Goal: Obtain resource: Download file/media

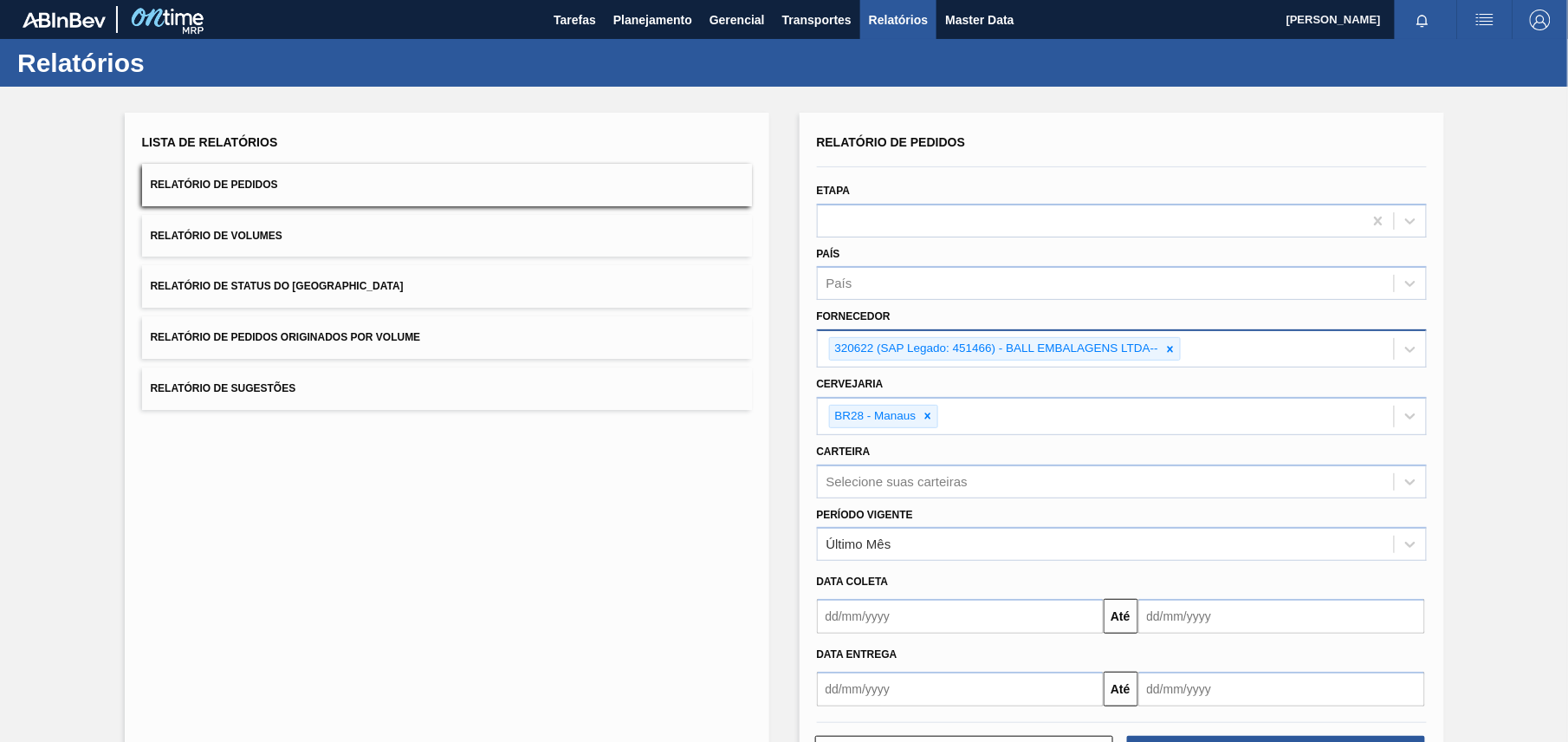
click at [1172, 347] on icon at bounding box center [1170, 349] width 12 height 12
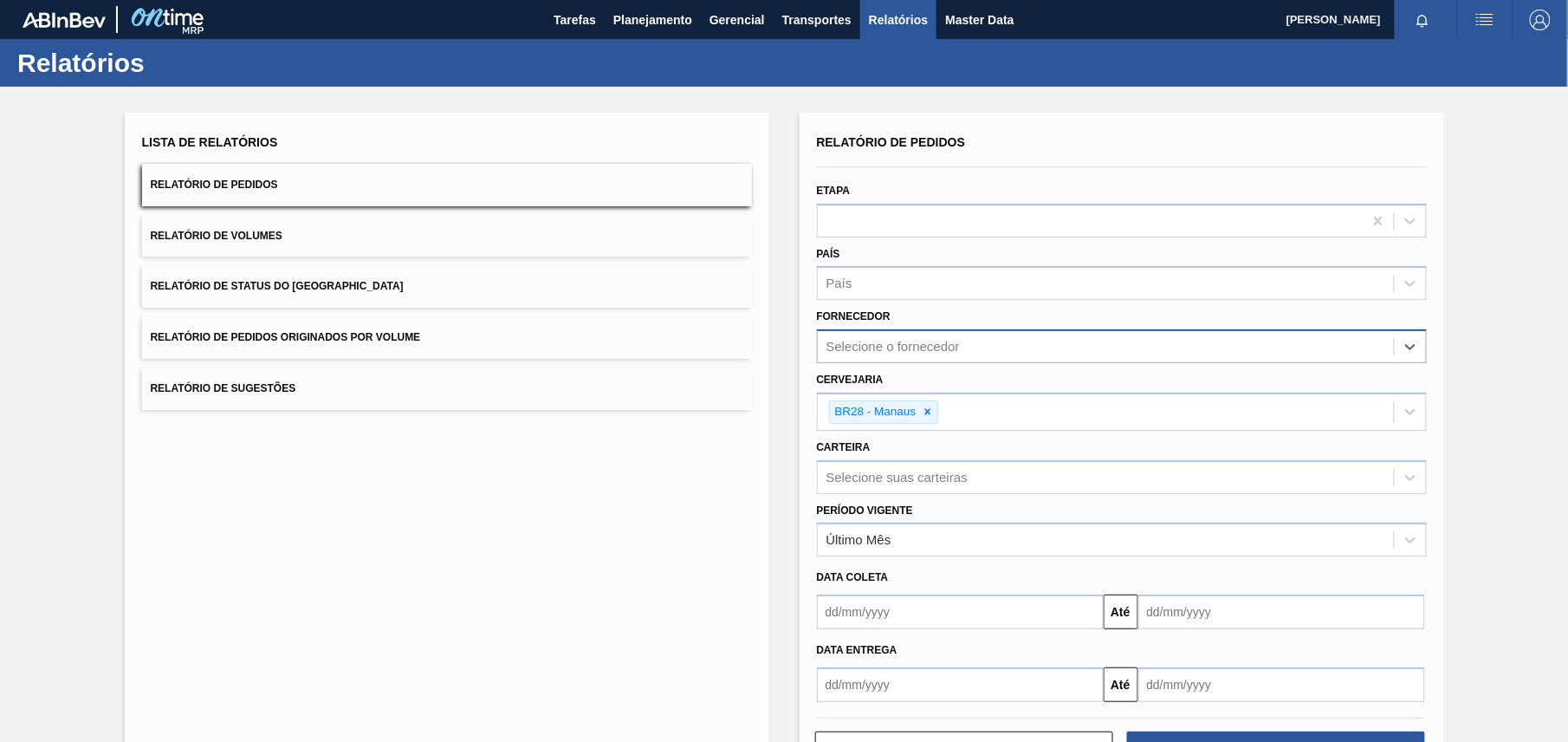
paste input "320622"
type input "320622"
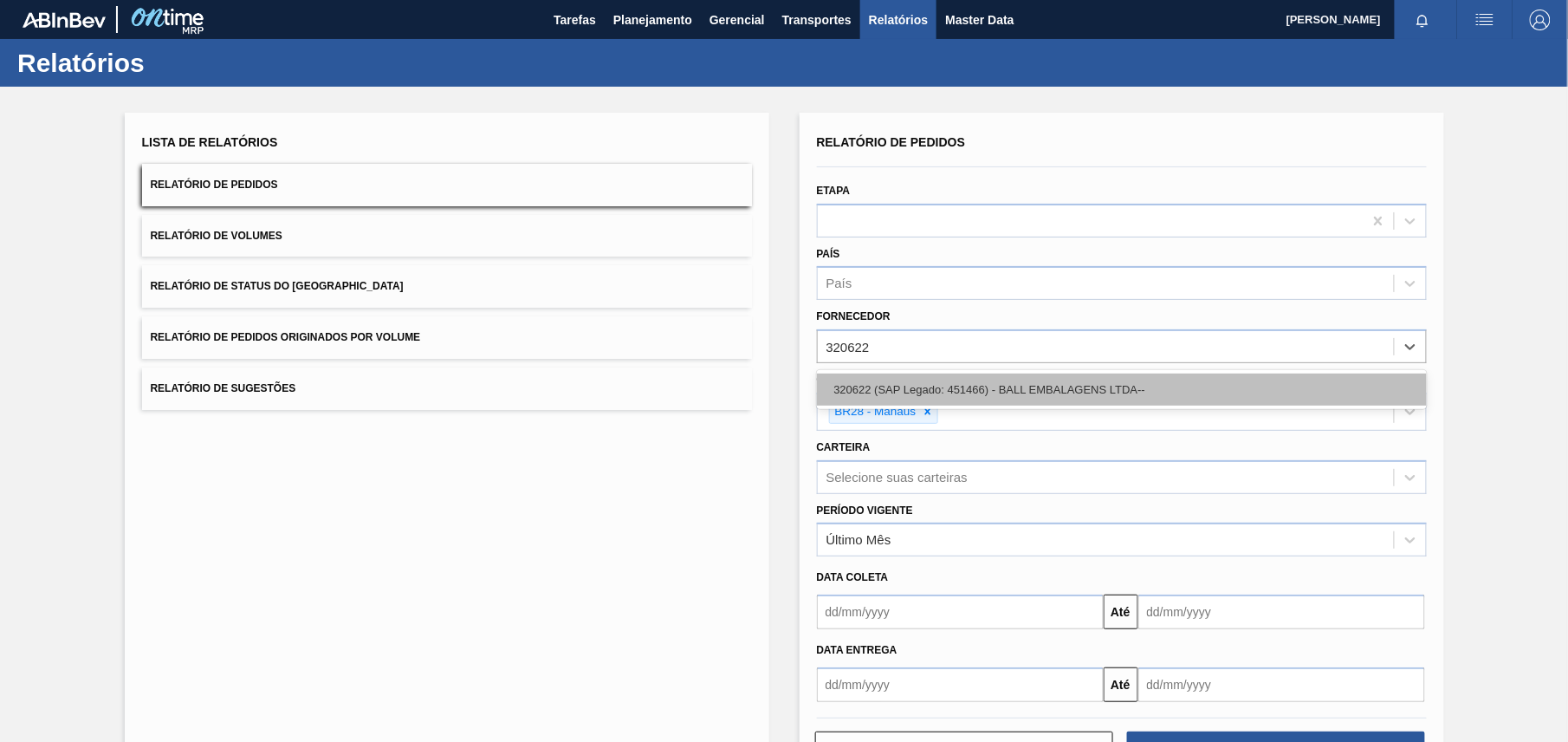
click at [1017, 393] on div "320622 (SAP Legado: 451466) - BALL EMBALAGENS LTDA--" at bounding box center [1122, 390] width 609 height 32
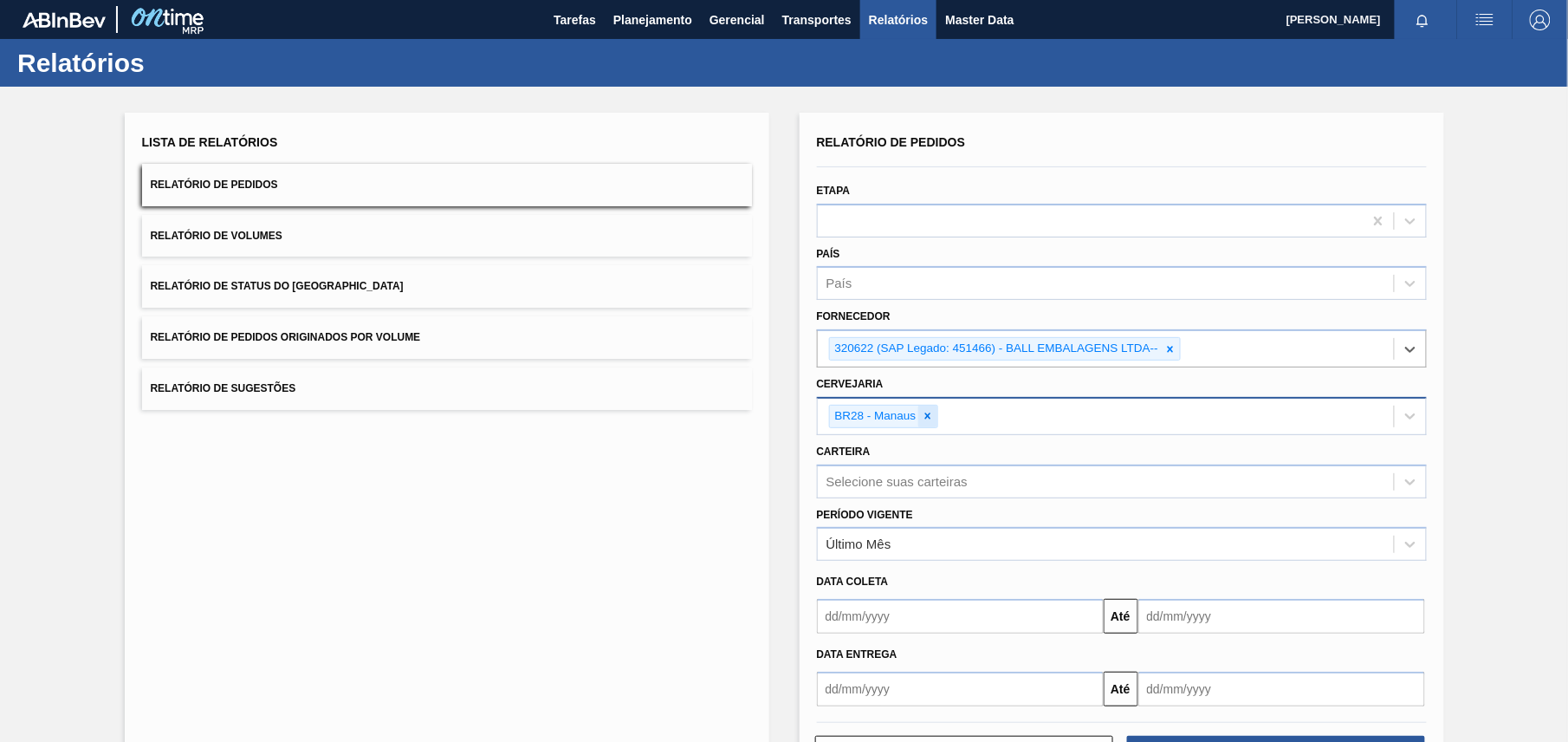
click at [924, 416] on icon at bounding box center [927, 415] width 12 height 12
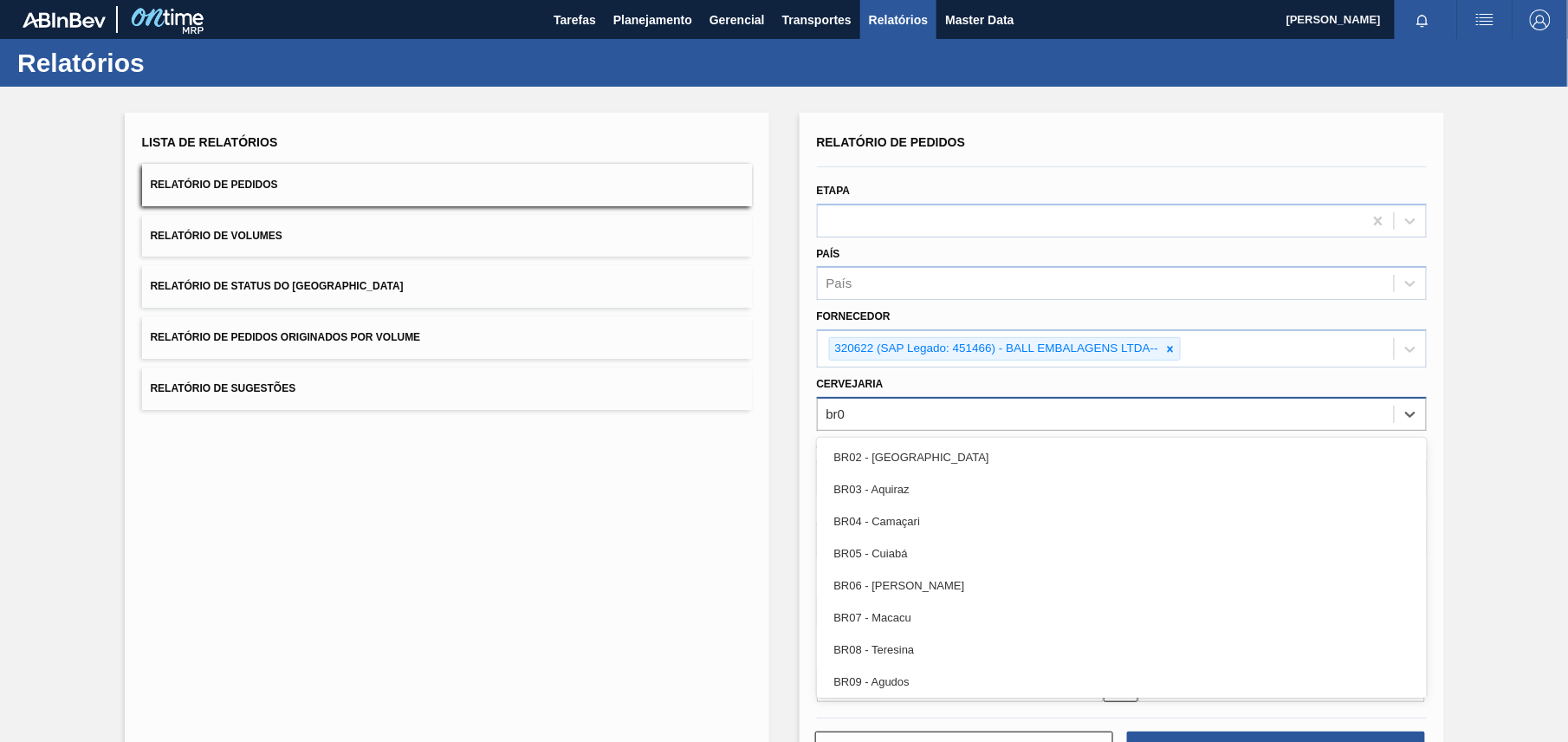
type input "br02"
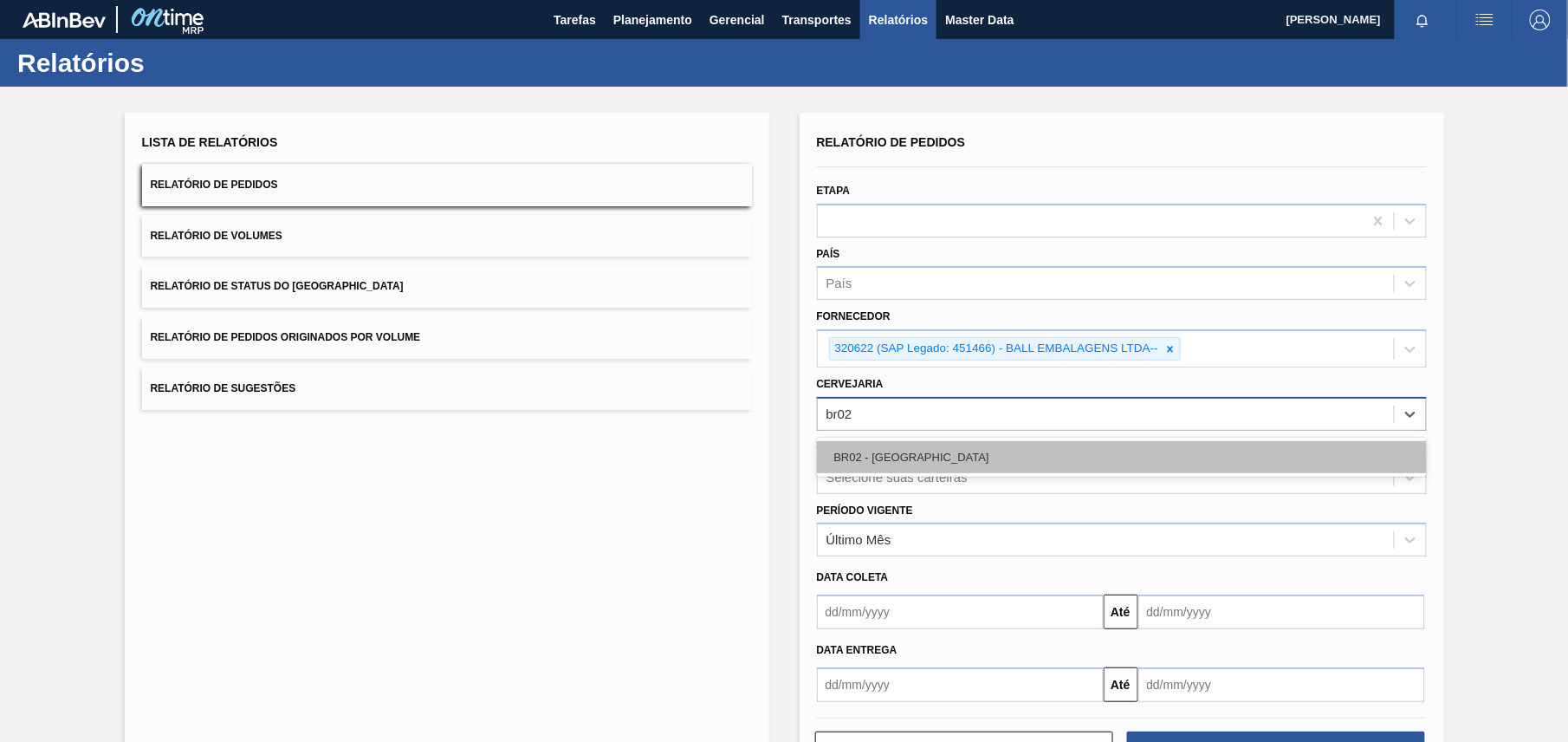
click at [914, 469] on div "BR02 - [GEOGRAPHIC_DATA]" at bounding box center [1122, 457] width 609 height 32
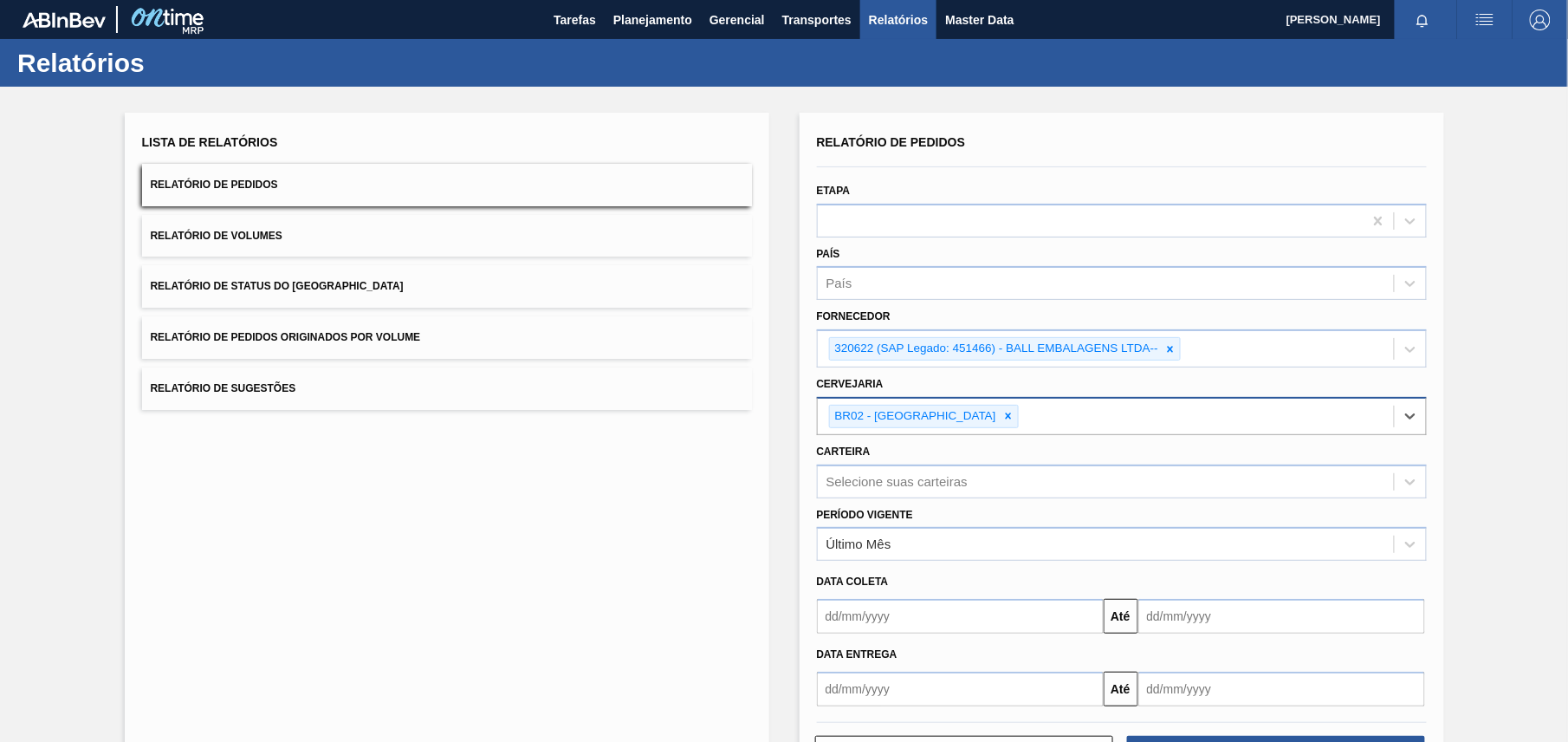
click at [1522, 462] on div "Lista de Relatórios Relatório de Pedidos Relatório de Volumes Relatório de Stat…" at bounding box center [784, 449] width 1568 height 725
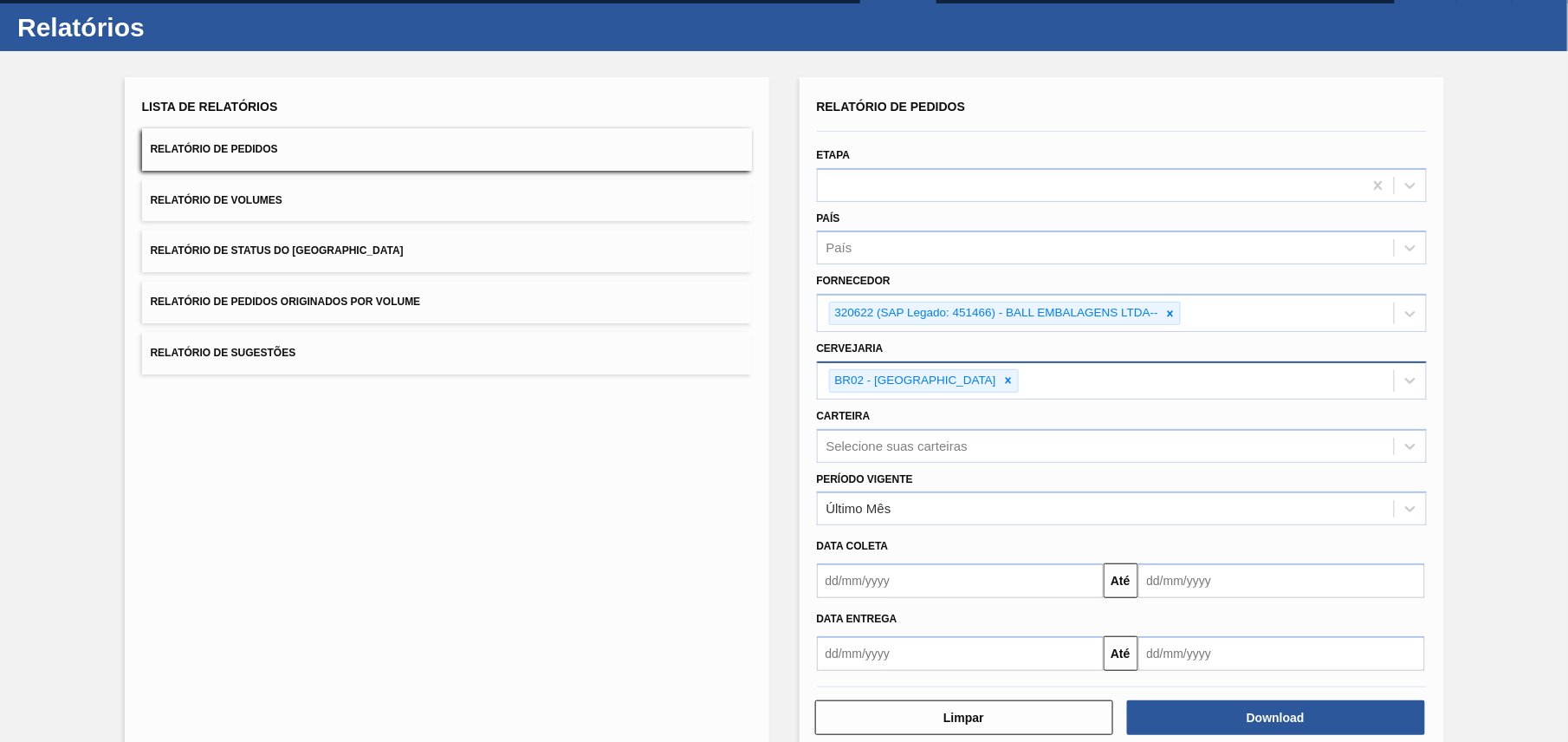
scroll to position [68, 0]
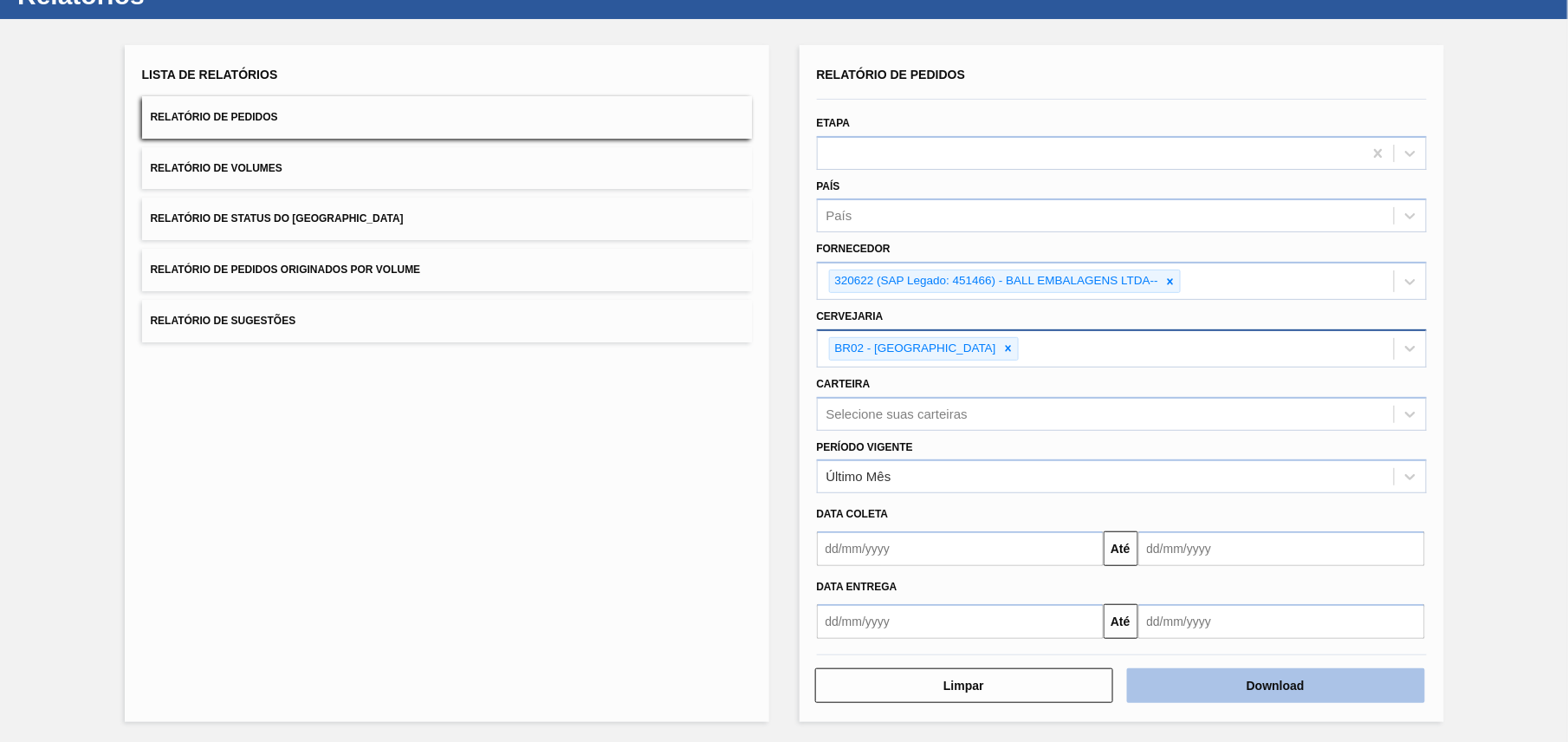
click at [1243, 674] on button "Download" at bounding box center [1276, 685] width 298 height 35
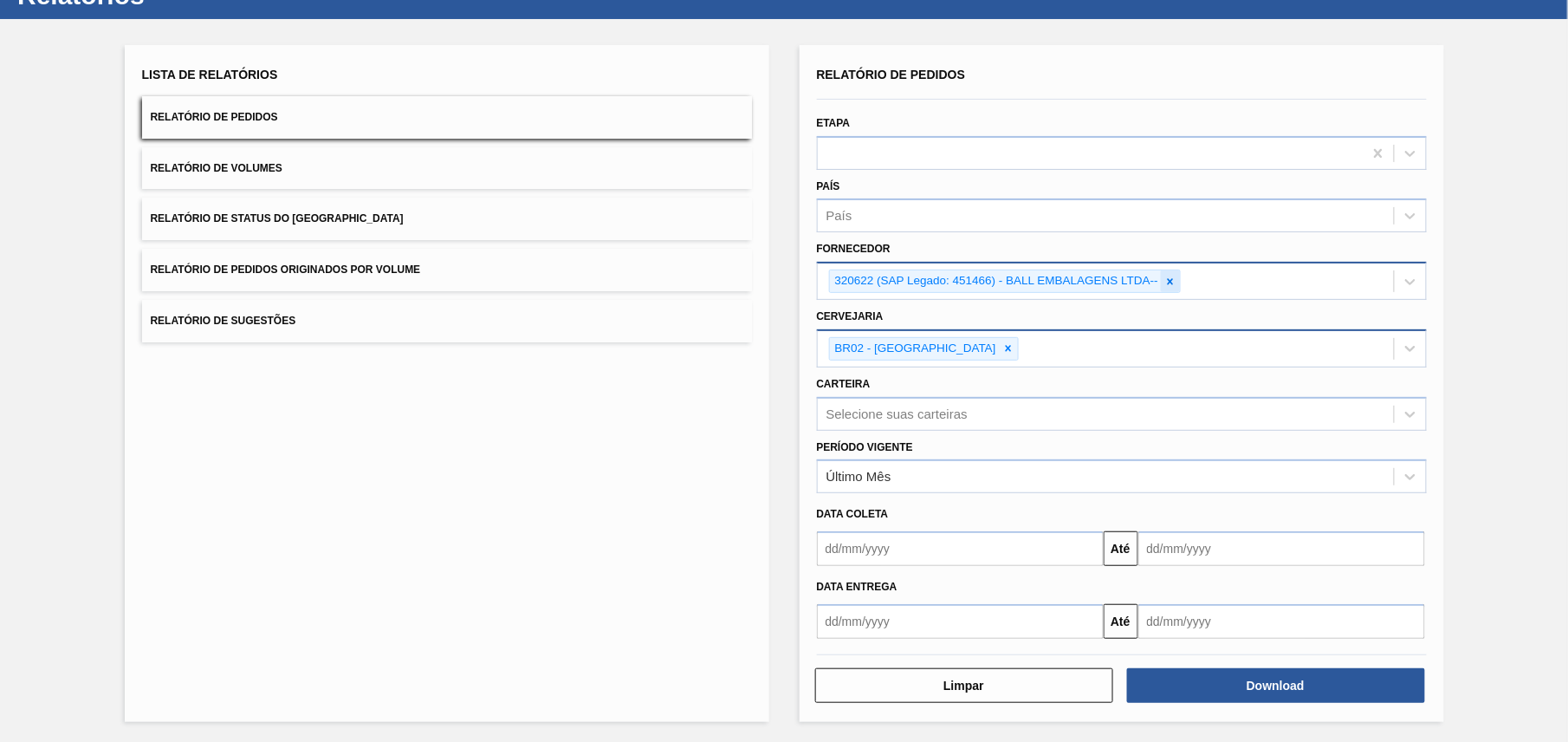
click at [1178, 280] on div at bounding box center [1170, 280] width 19 height 22
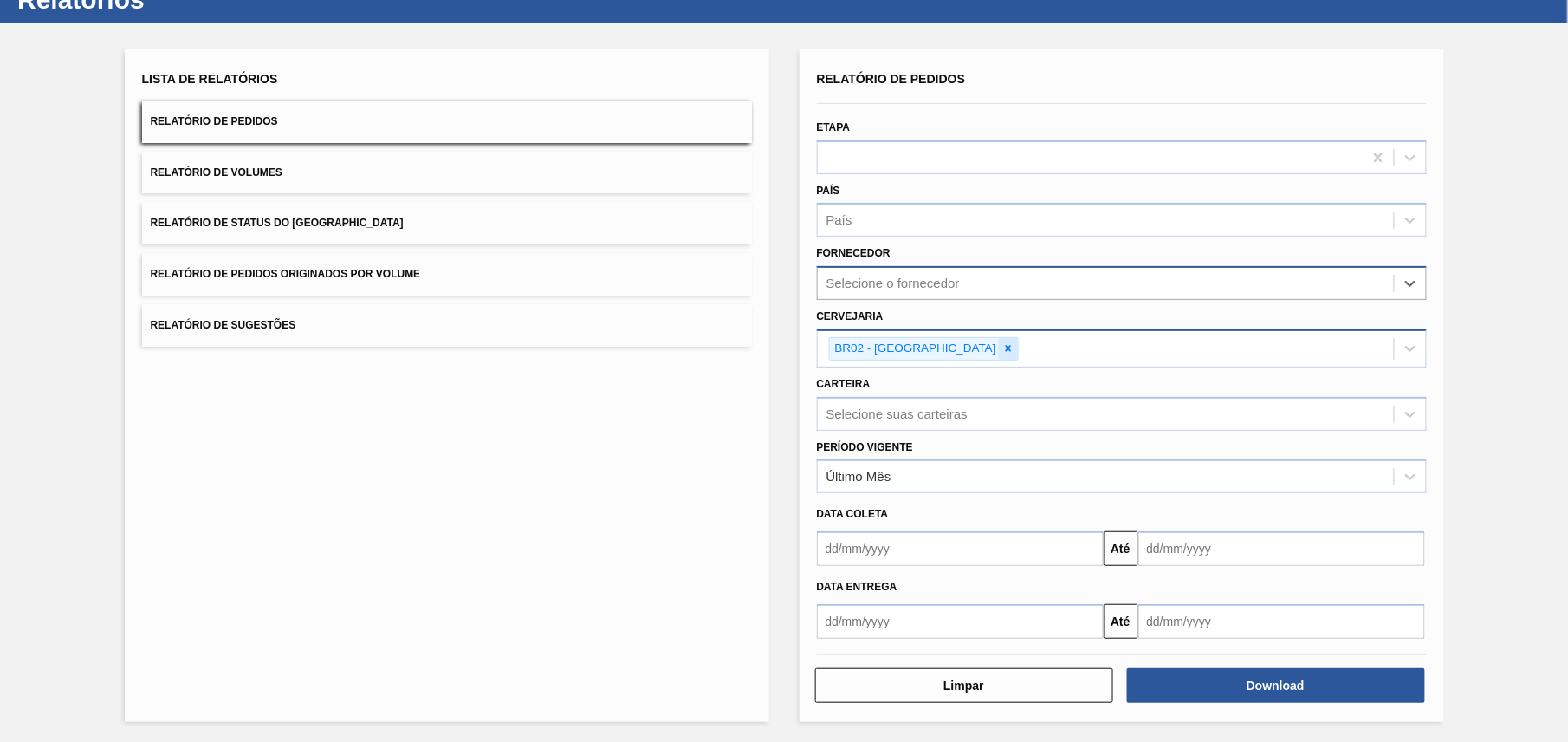
click at [999, 350] on div at bounding box center [1009, 348] width 19 height 22
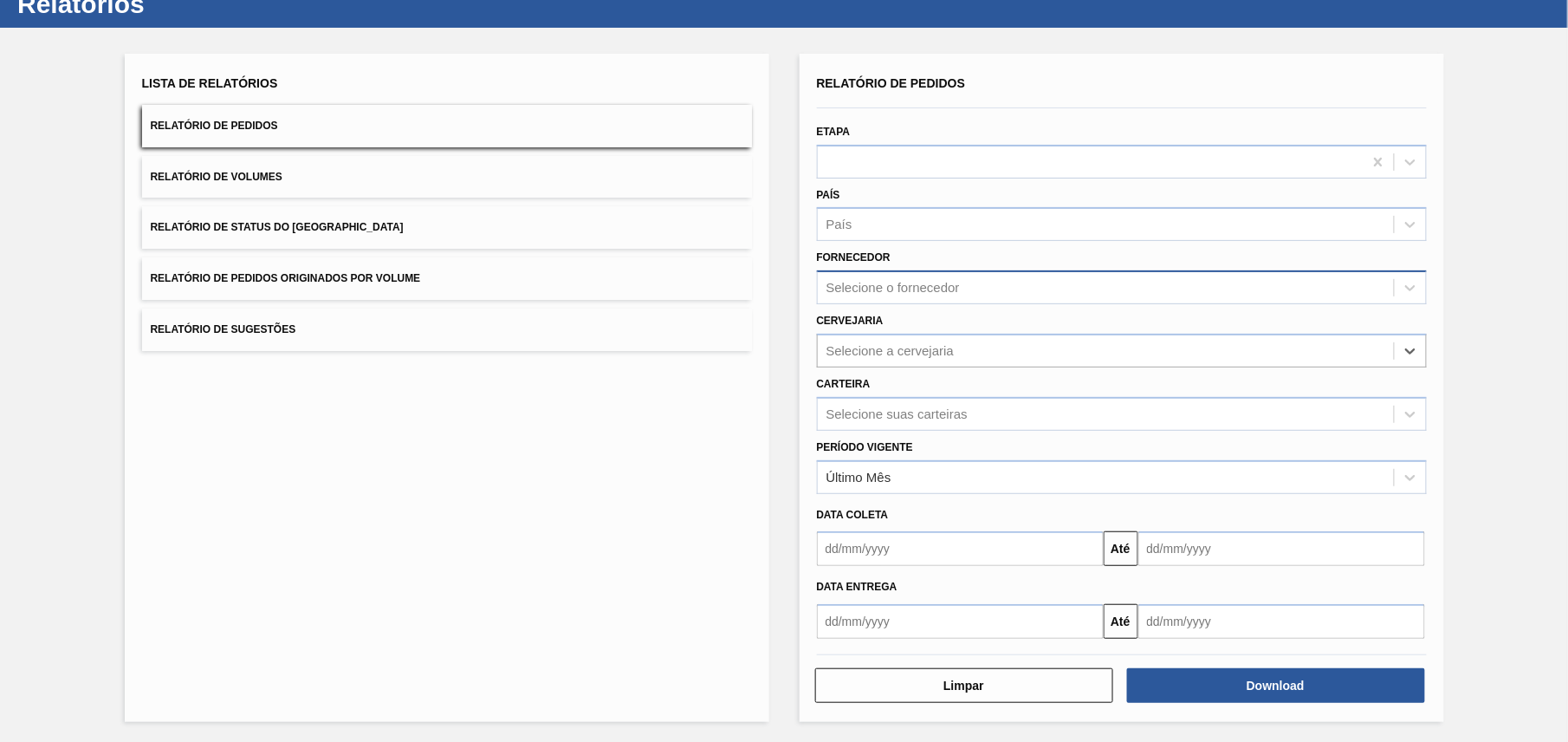
click at [856, 291] on div "Selecione o fornecedor" at bounding box center [892, 288] width 133 height 15
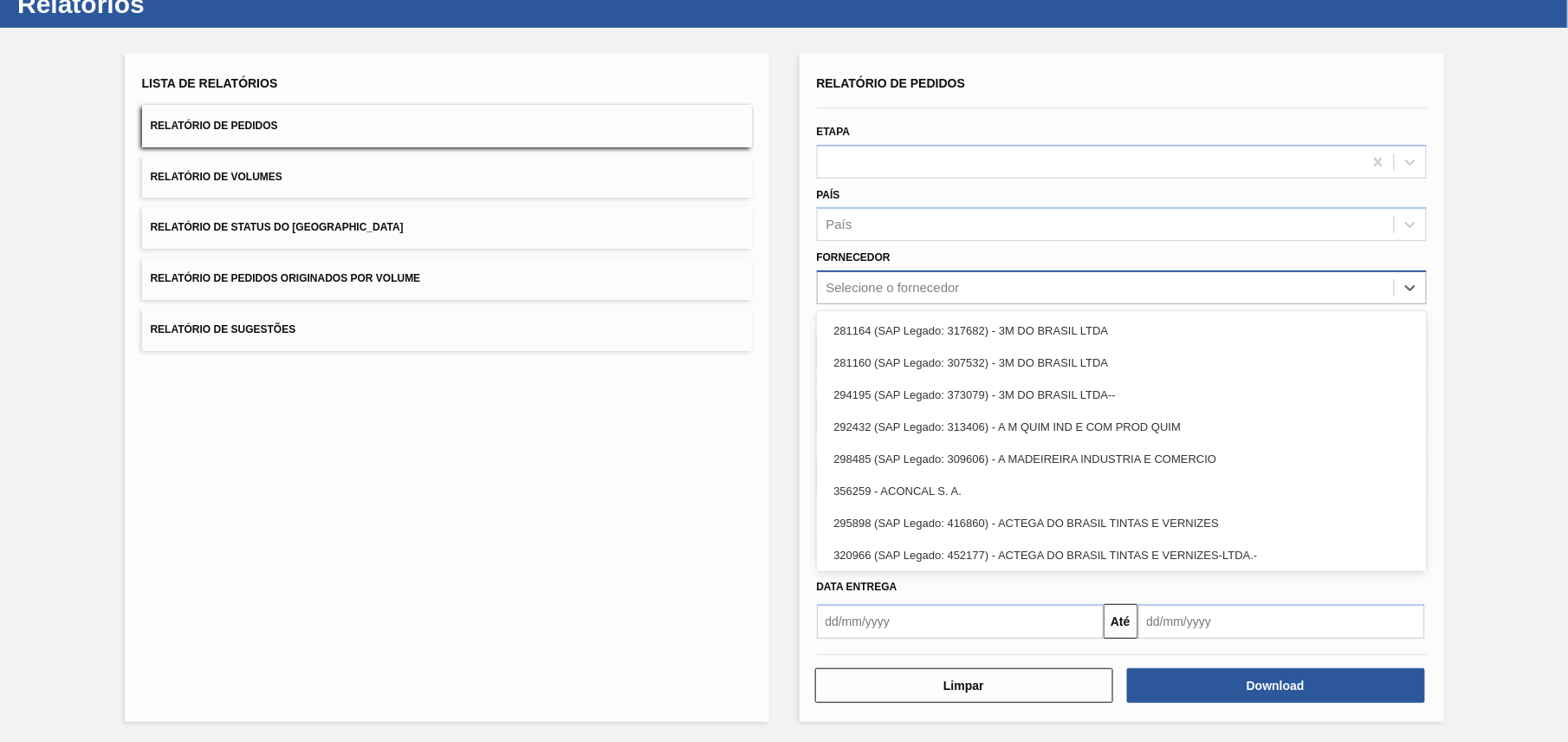
paste input "289877"
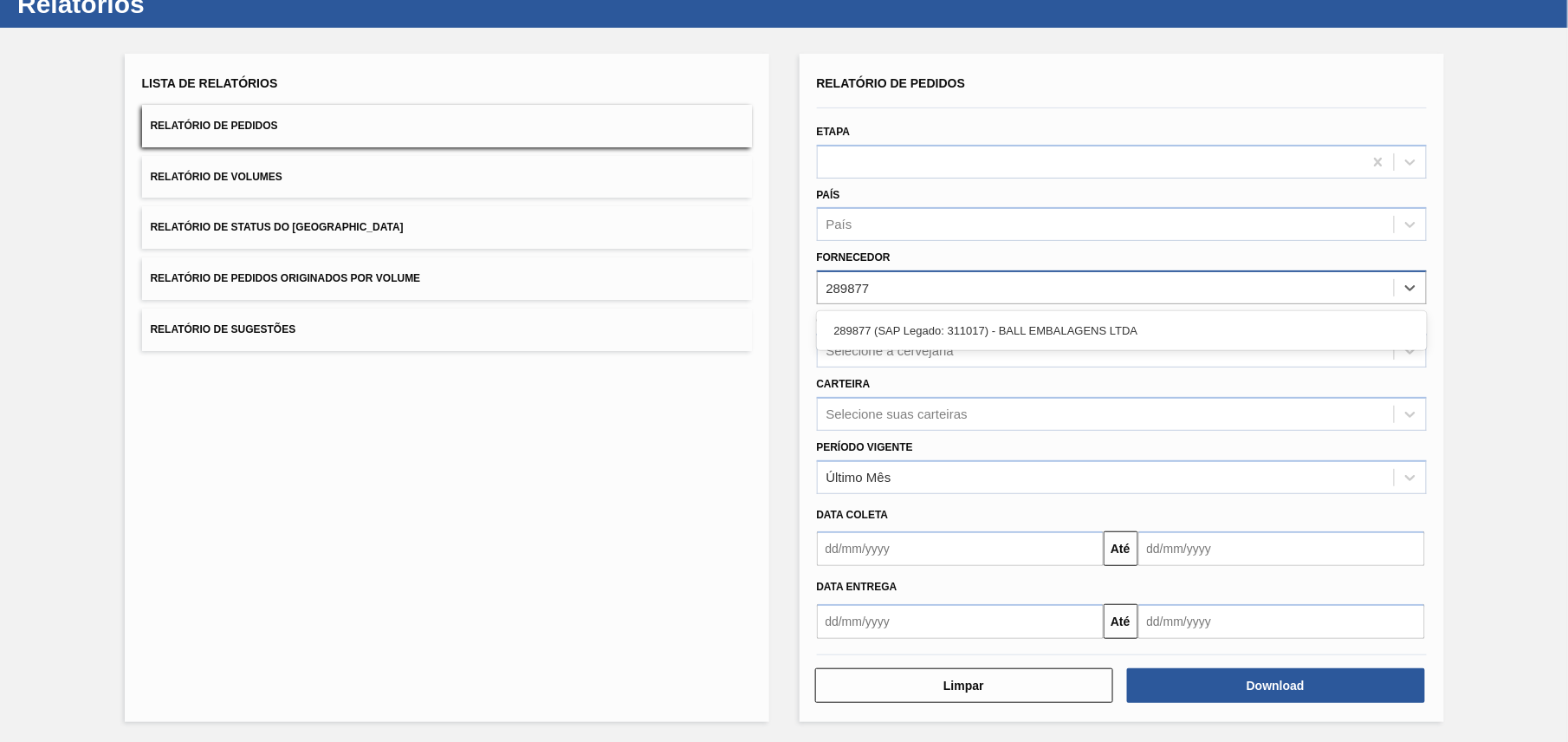
type input "289877"
click at [908, 354] on div "Selecione a cervejaria" at bounding box center [891, 351] width 128 height 15
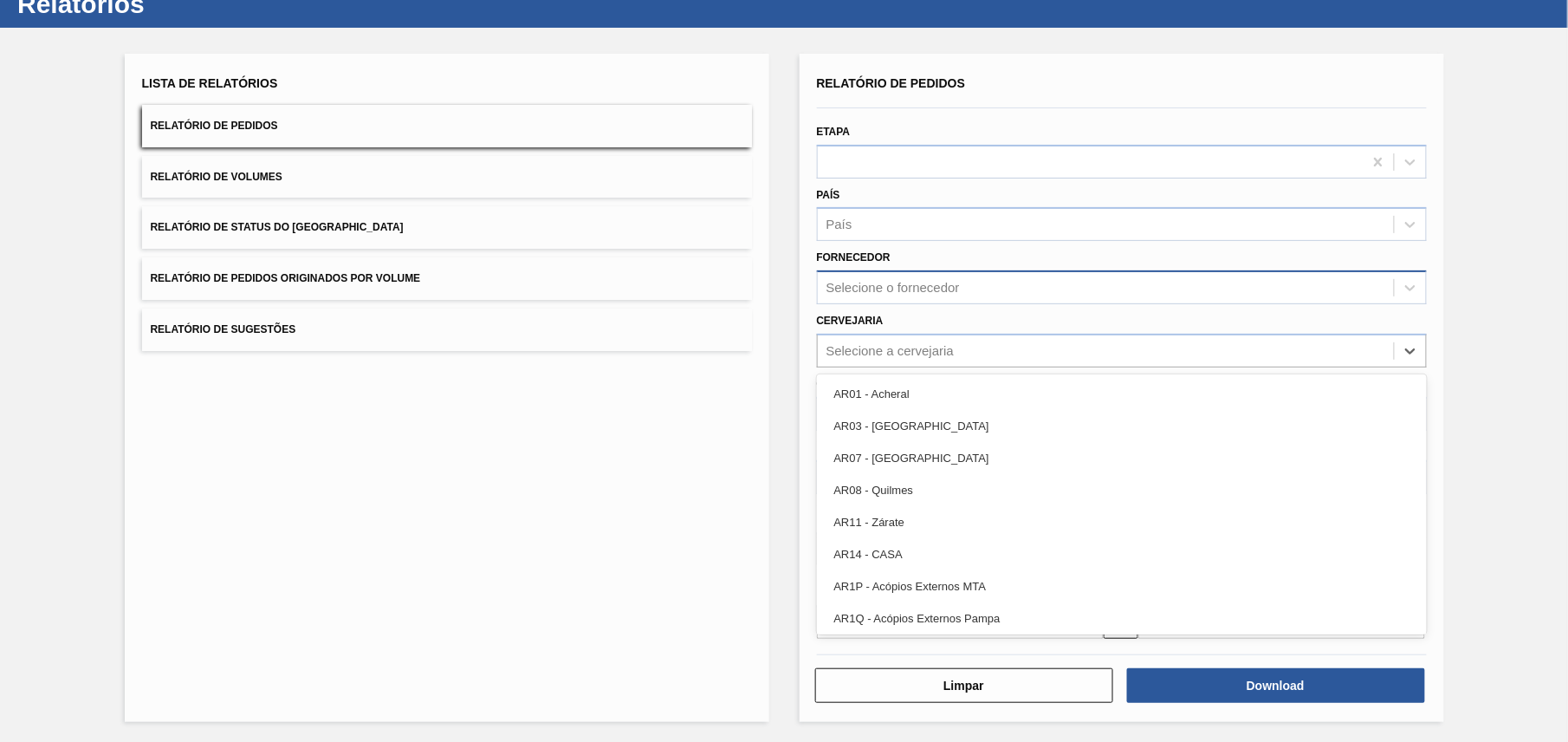
click at [929, 326] on div "Cervejaria option BR02 - [GEOGRAPHIC_DATA], deselected. option AR01 - Acheral f…" at bounding box center [1122, 338] width 609 height 59
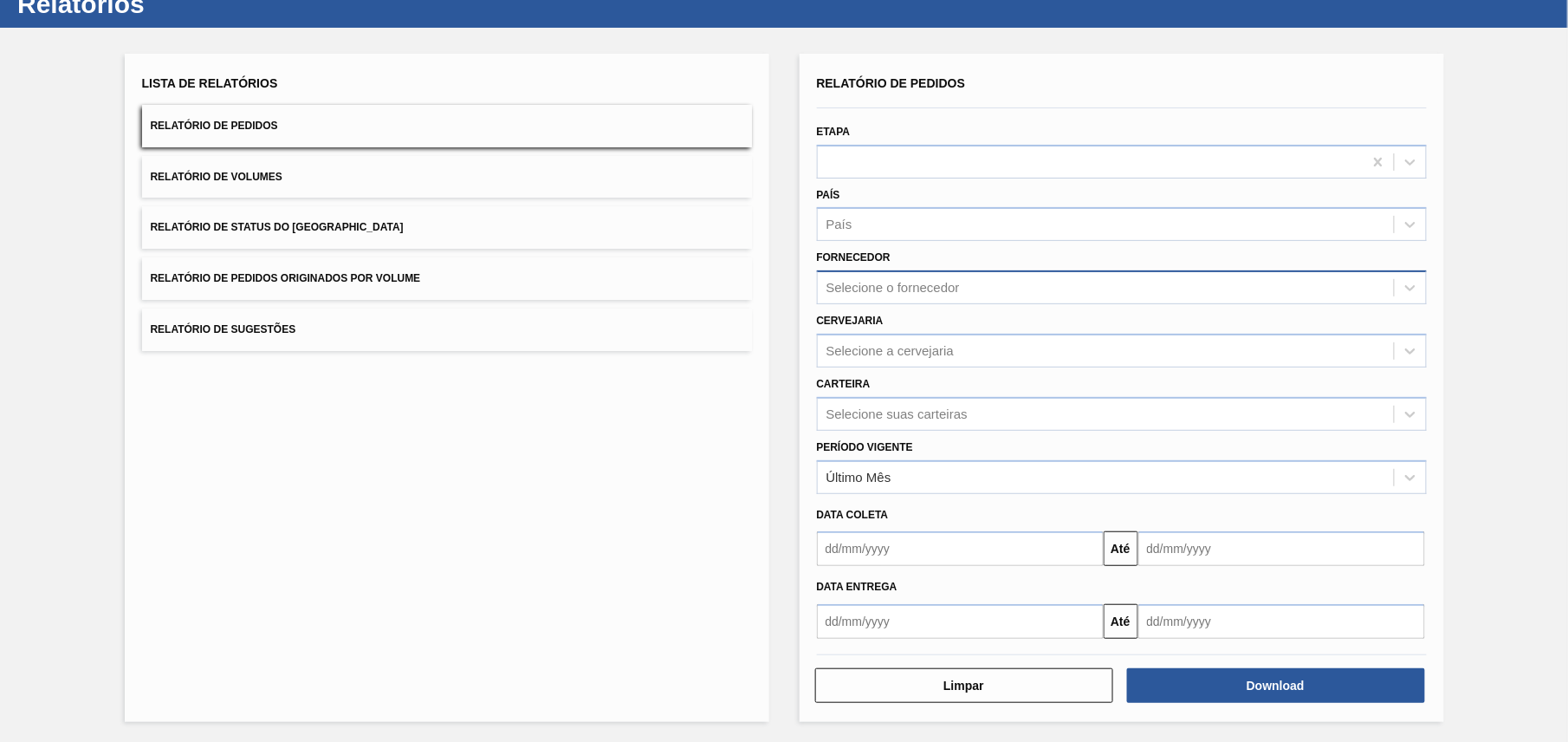
click at [936, 281] on div "Selecione o fornecedor" at bounding box center [892, 288] width 133 height 15
paste input "289877"
type input "289877"
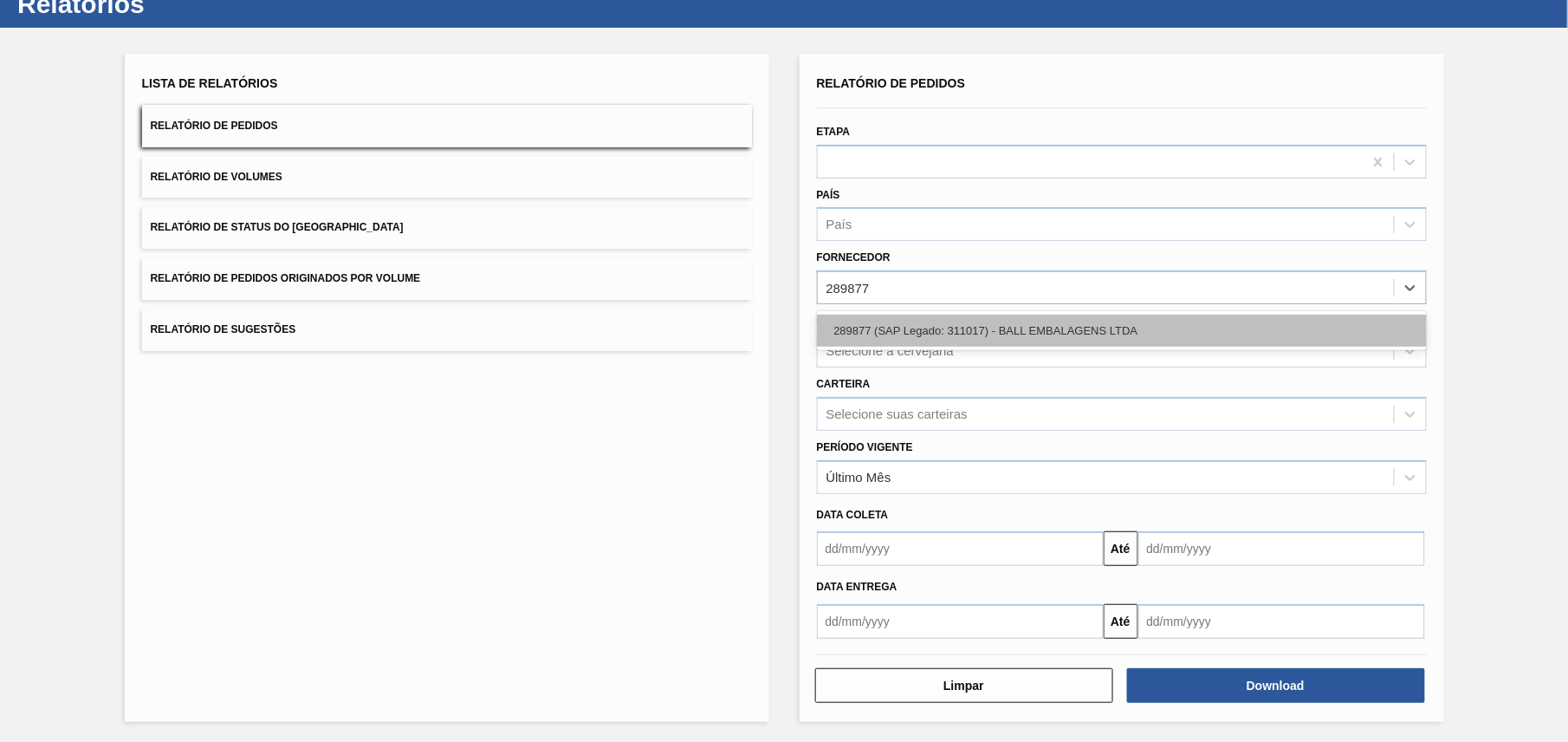
click at [930, 328] on div "289877 (SAP Legado: 311017) - BALL EMBALAGENS LTDA" at bounding box center [1122, 330] width 609 height 32
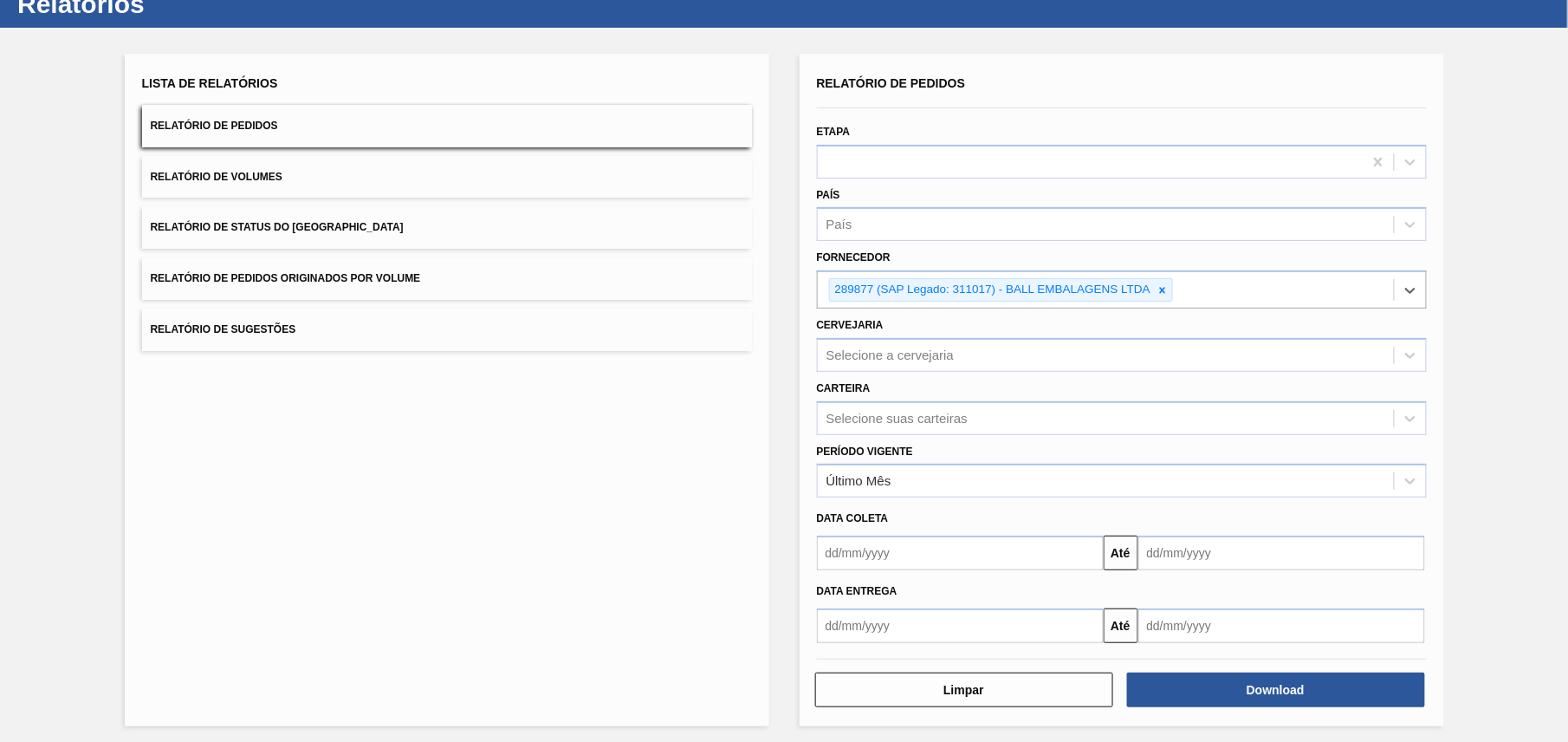
click at [746, 342] on button "Relatório de Sugestões" at bounding box center [447, 329] width 609 height 42
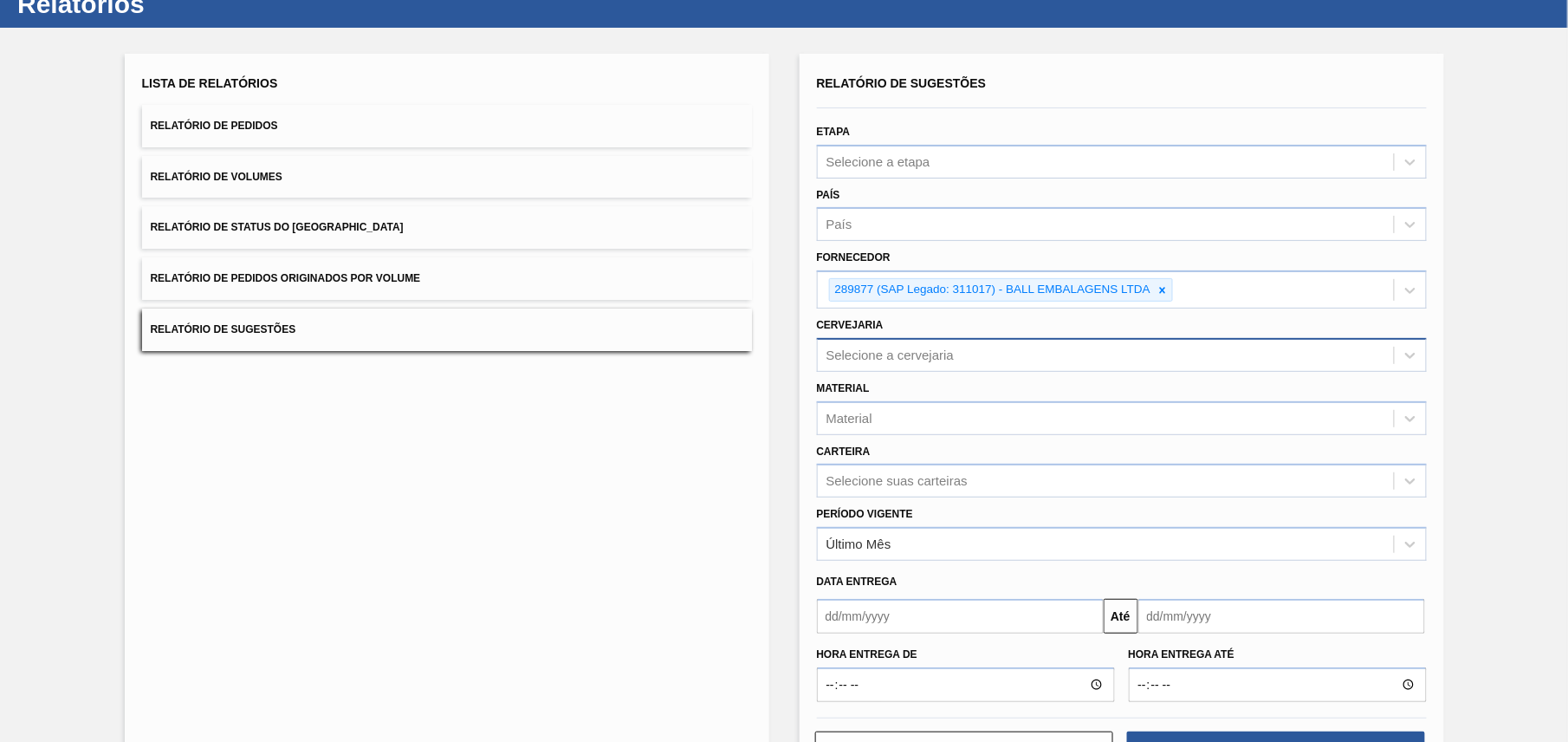
click at [920, 363] on div "Selecione a cervejaria" at bounding box center [1106, 355] width 576 height 25
paste input "BR21"
type input "BR21"
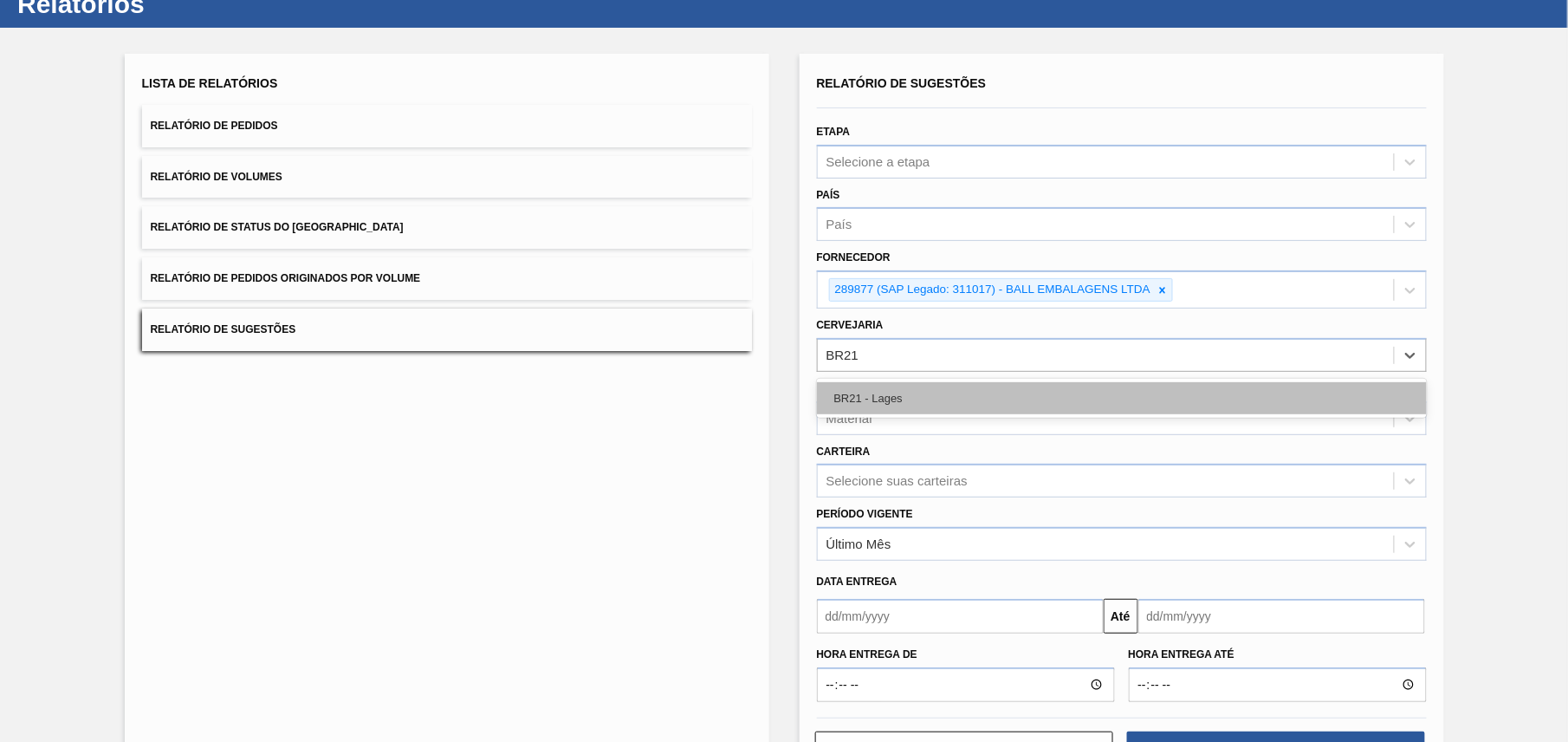
click at [914, 407] on div "BR21 - Lages" at bounding box center [1122, 398] width 609 height 32
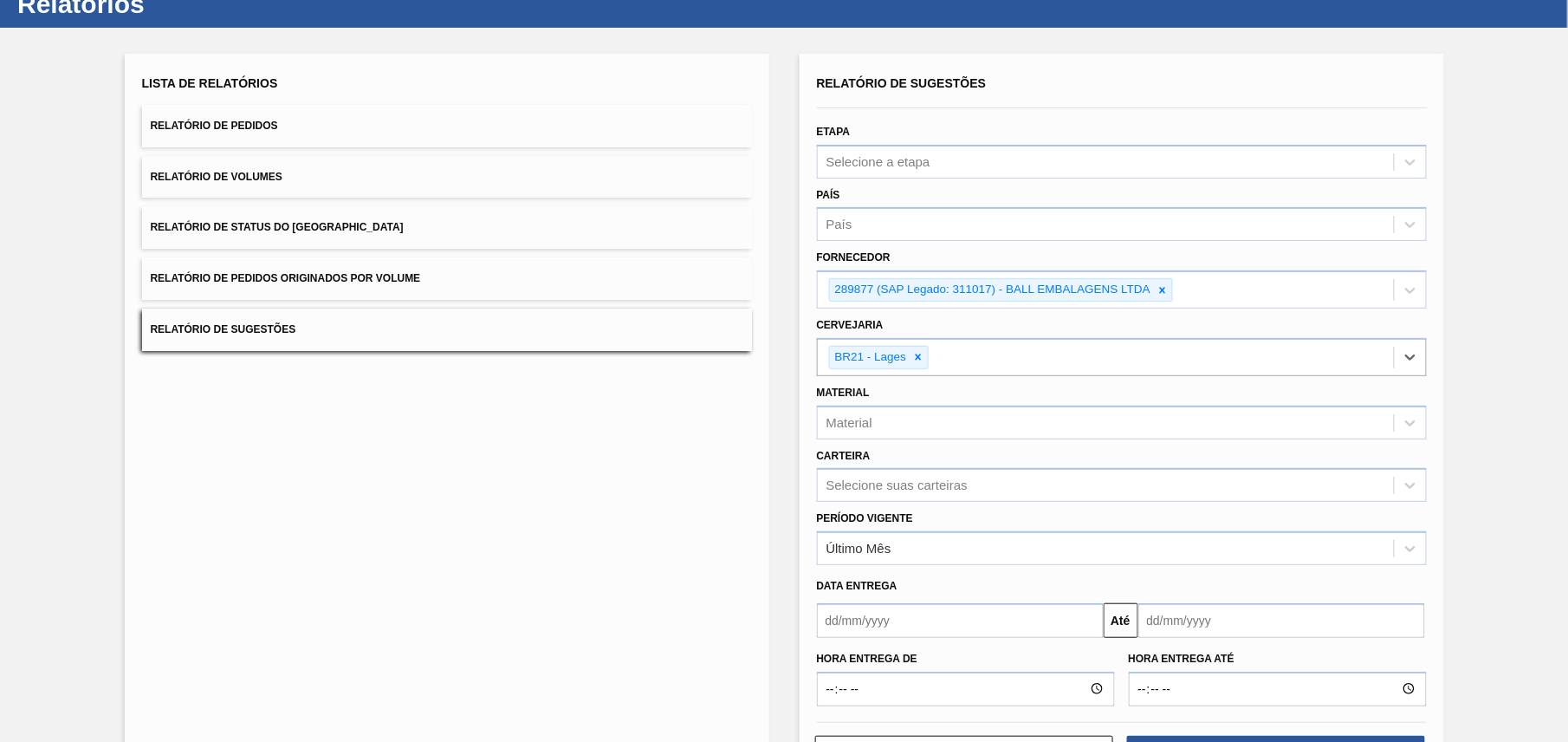
drag, startPoint x: 1495, startPoint y: 413, endPoint x: 1474, endPoint y: 445, distance: 38.3
click at [1495, 414] on div "Lista de Relatórios Relatório de Pedidos Relatório de Volumes Relatório de Stat…" at bounding box center [784, 419] width 1568 height 784
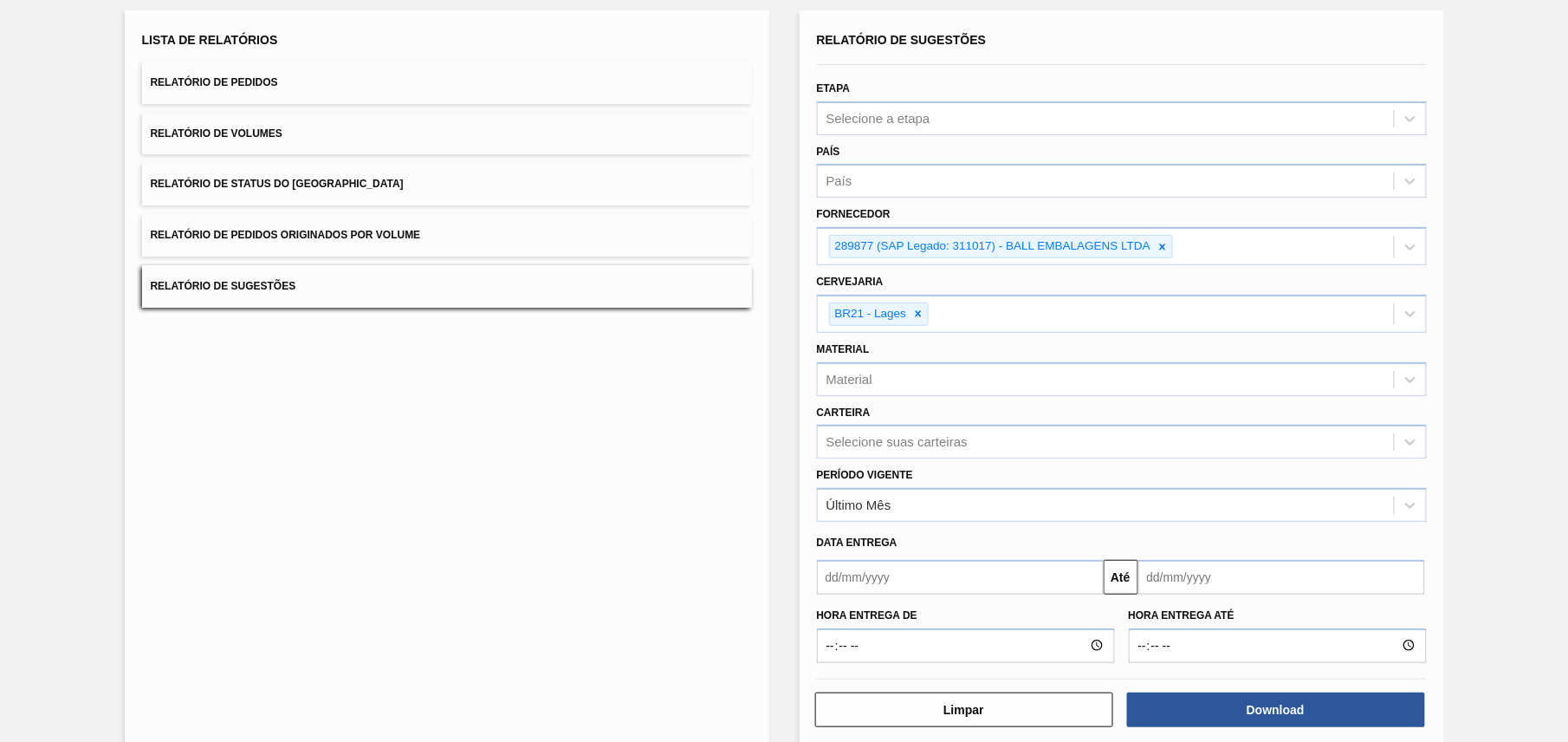
scroll to position [126, 0]
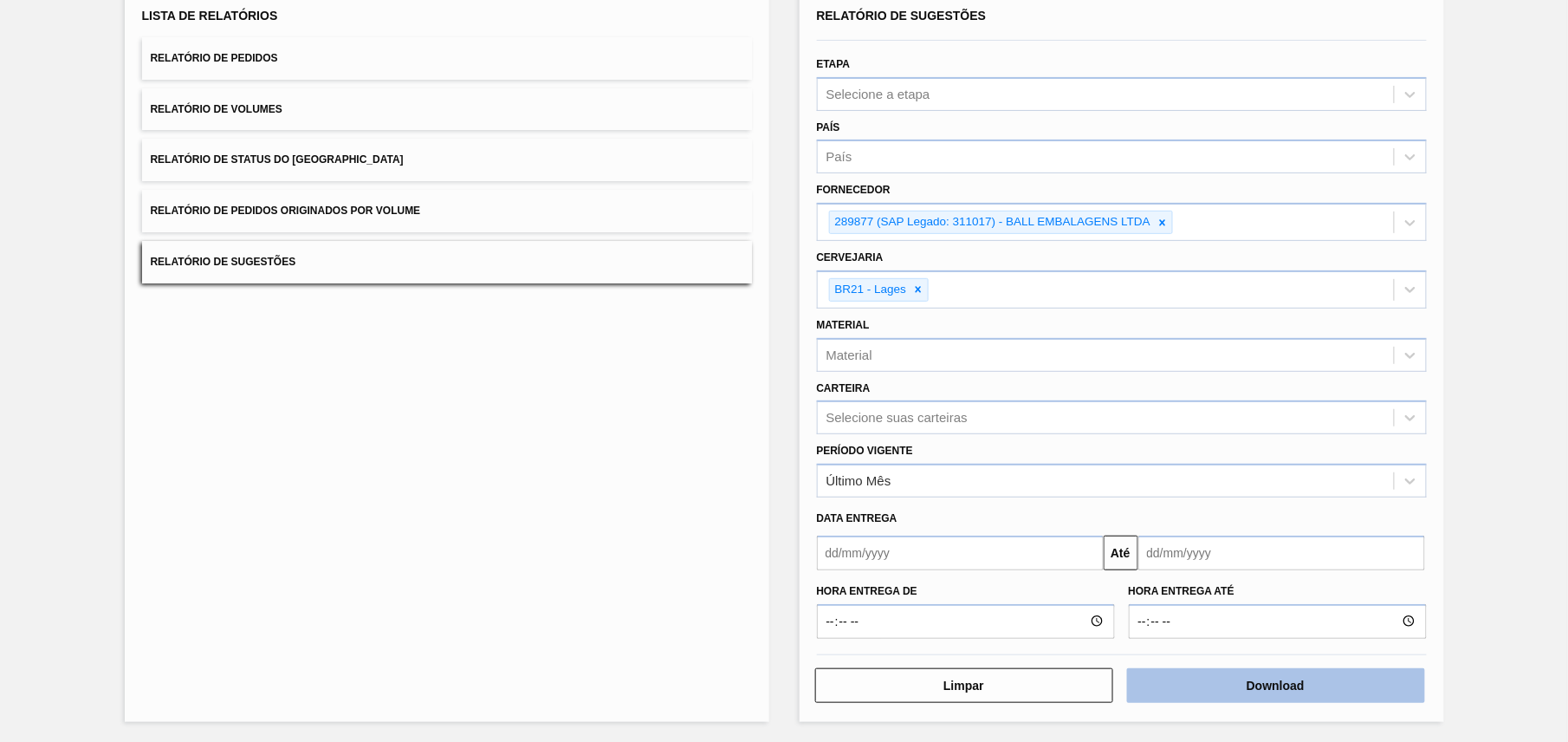
click at [1262, 687] on button "Download" at bounding box center [1276, 685] width 298 height 35
click at [788, 464] on div "Lista de Relatórios Relatório de Pedidos Relatório de Volumes Relatório de Stat…" at bounding box center [784, 352] width 1568 height 784
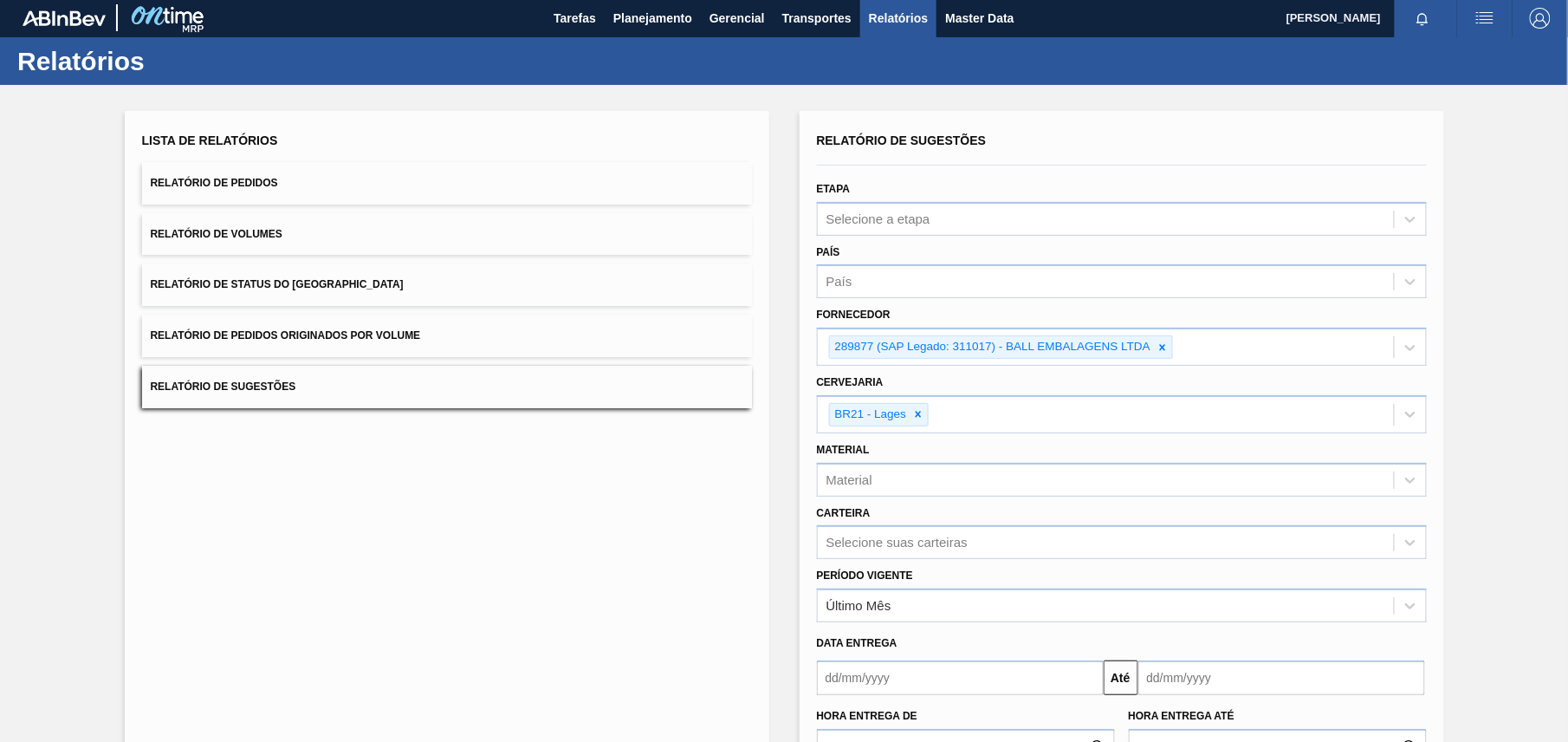
scroll to position [0, 0]
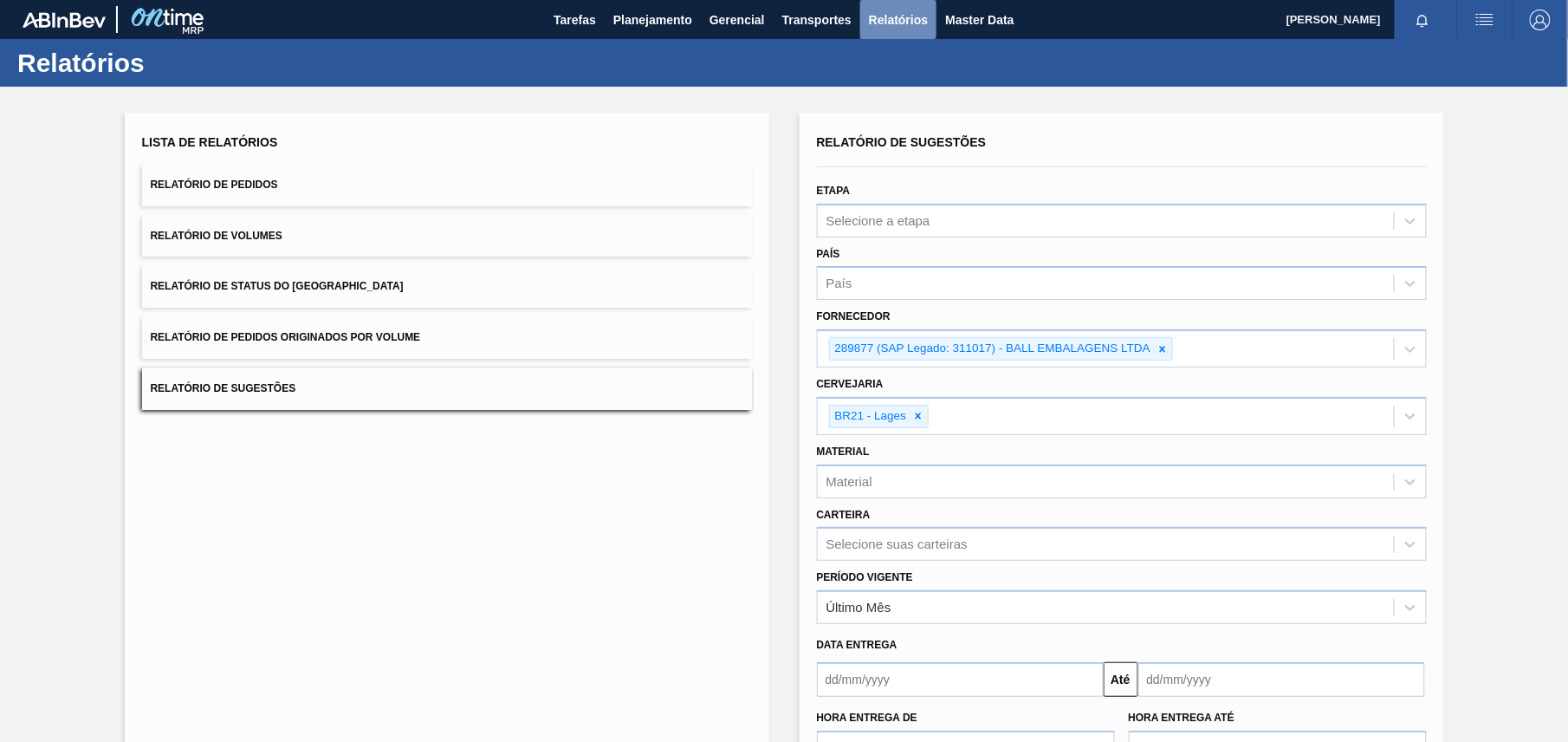
click at [860, 21] on button "Relatórios" at bounding box center [898, 19] width 76 height 39
click at [845, 25] on span "Transportes" at bounding box center [816, 20] width 69 height 21
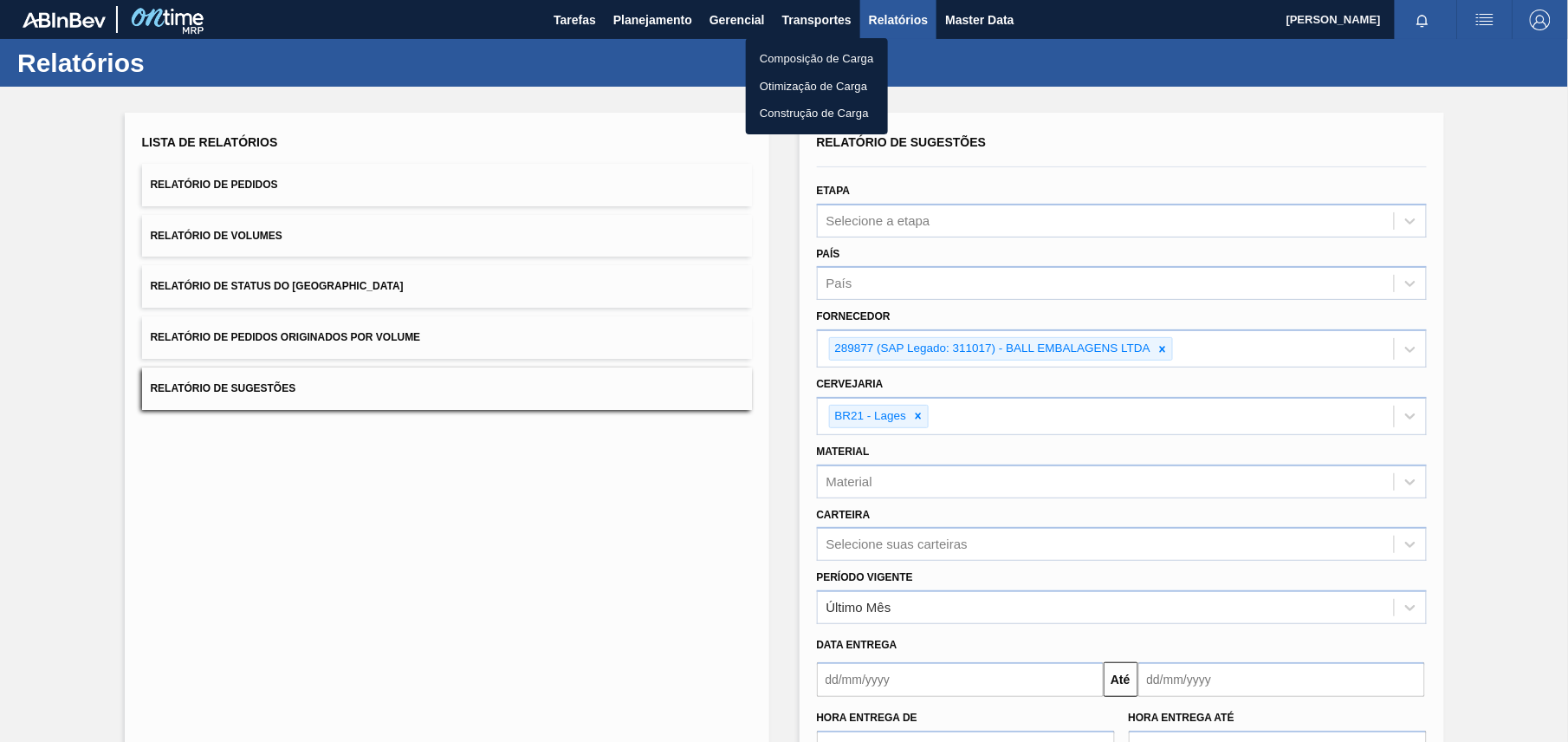
click at [797, 21] on div at bounding box center [784, 371] width 1568 height 742
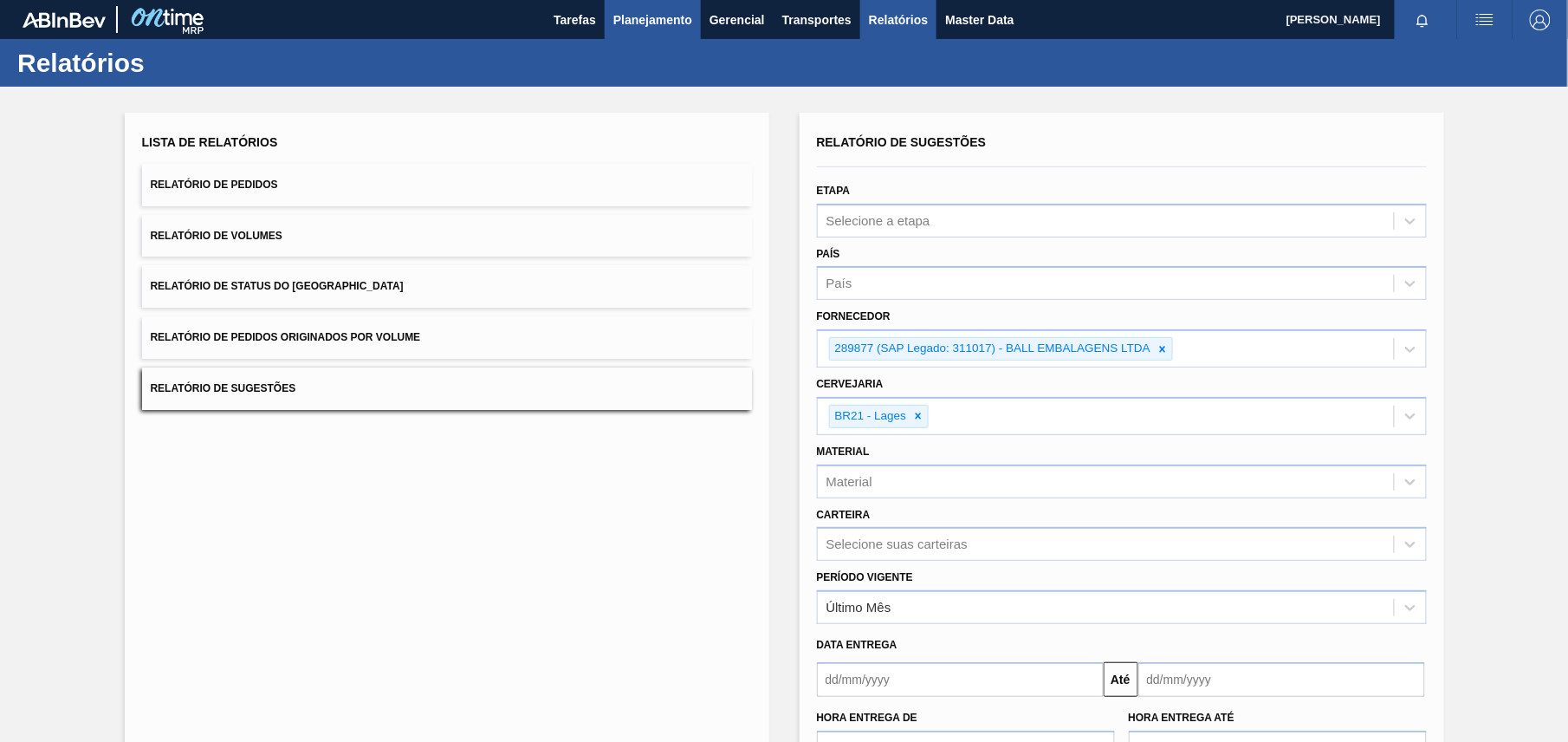
click at [693, 16] on button "Planejamento" at bounding box center [653, 19] width 96 height 39
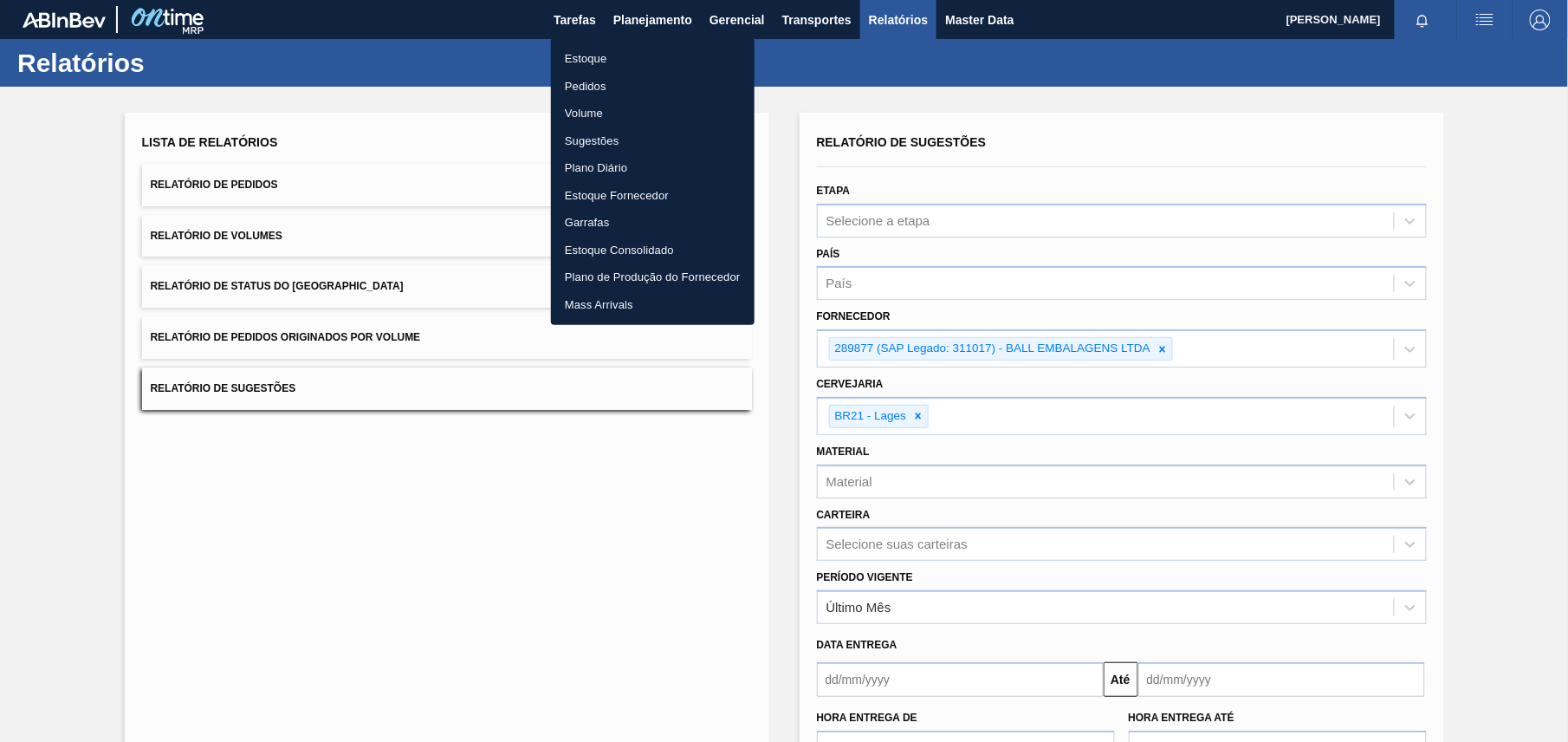
click at [902, 15] on div at bounding box center [784, 371] width 1568 height 742
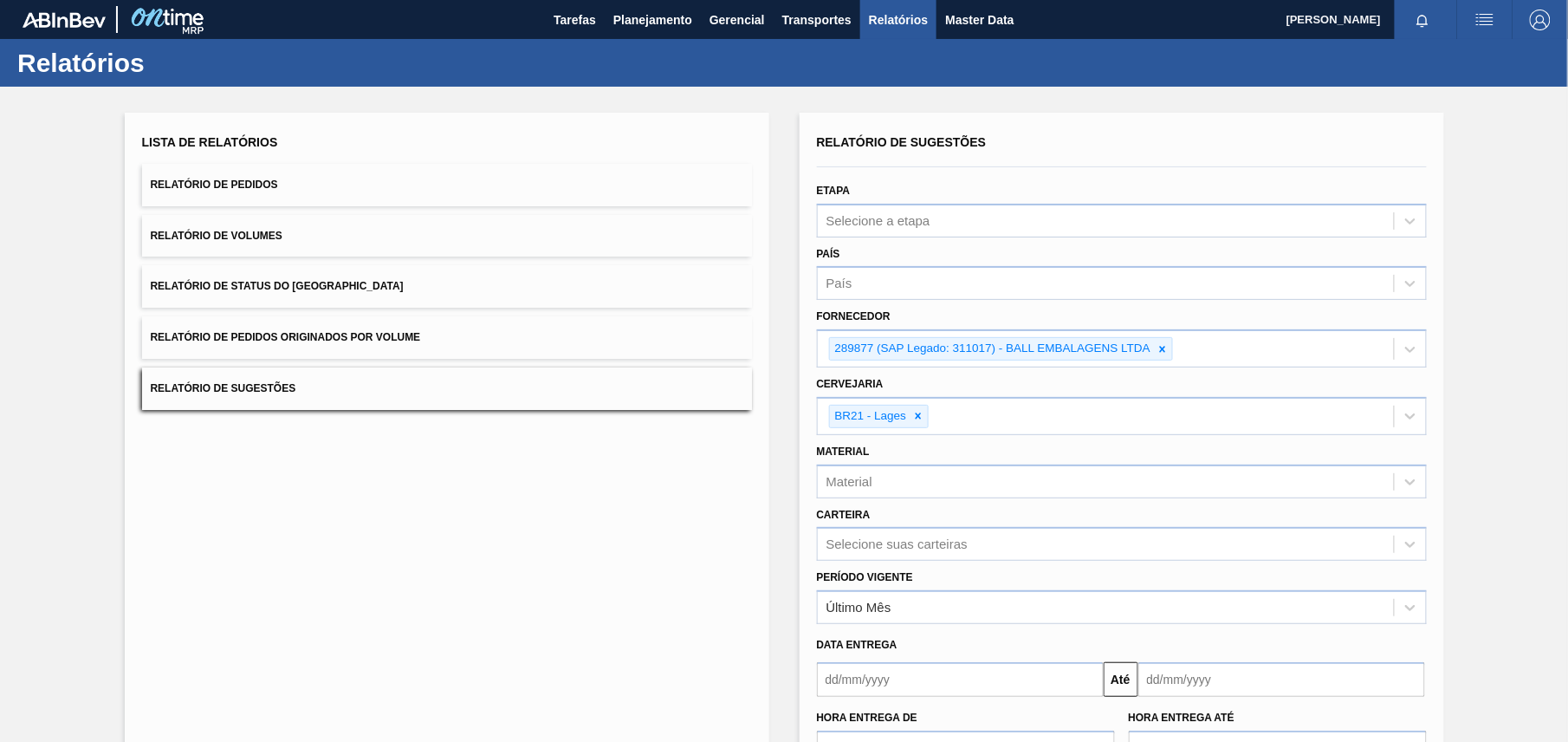
click at [992, 0] on body "Tarefas Planejamento Gerencial Transportes Relatórios Master Data [PERSON_NAME]…" at bounding box center [784, 0] width 1568 height 0
click at [992, 15] on span "Master Data" at bounding box center [979, 20] width 69 height 21
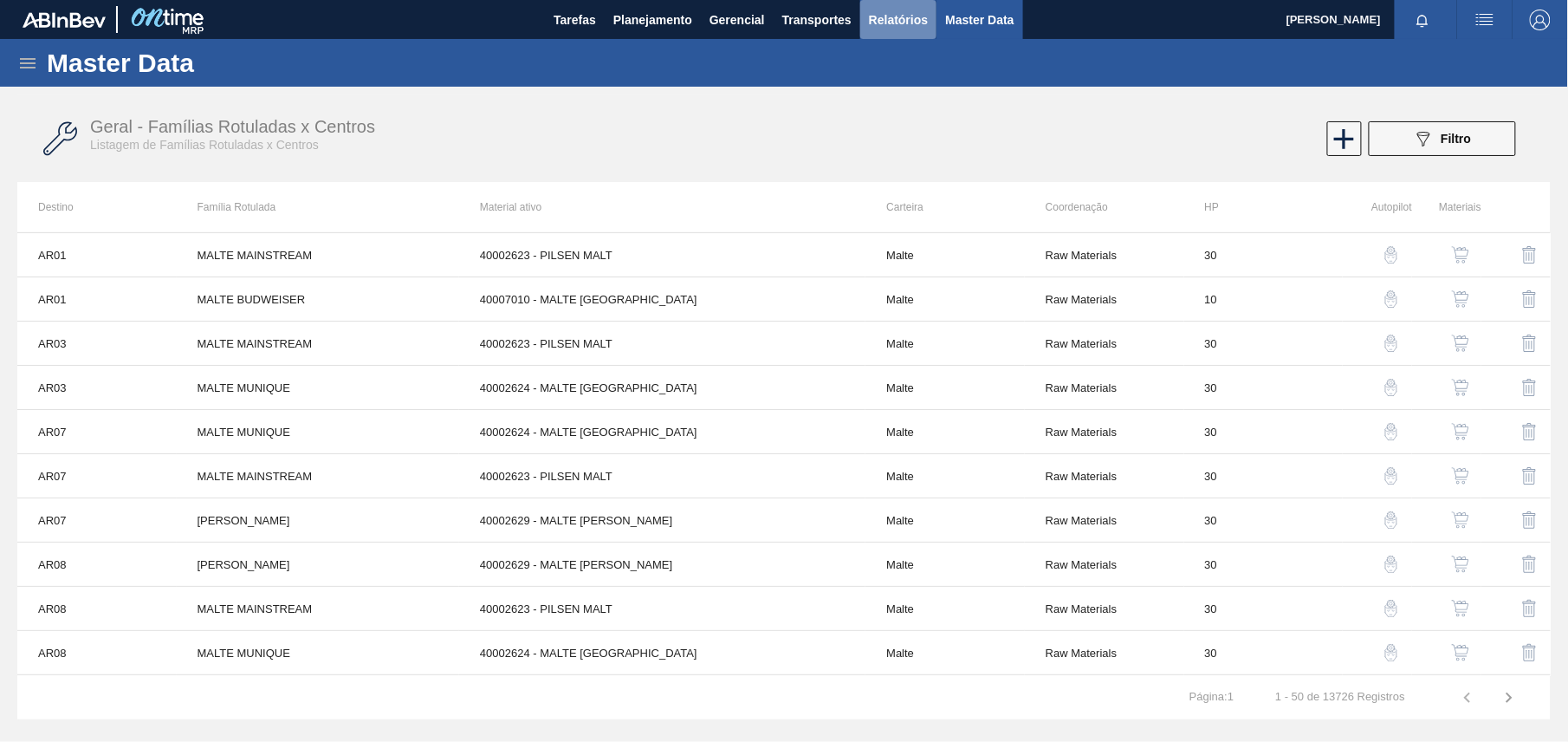
click at [912, 31] on button "Relatórios" at bounding box center [898, 19] width 76 height 39
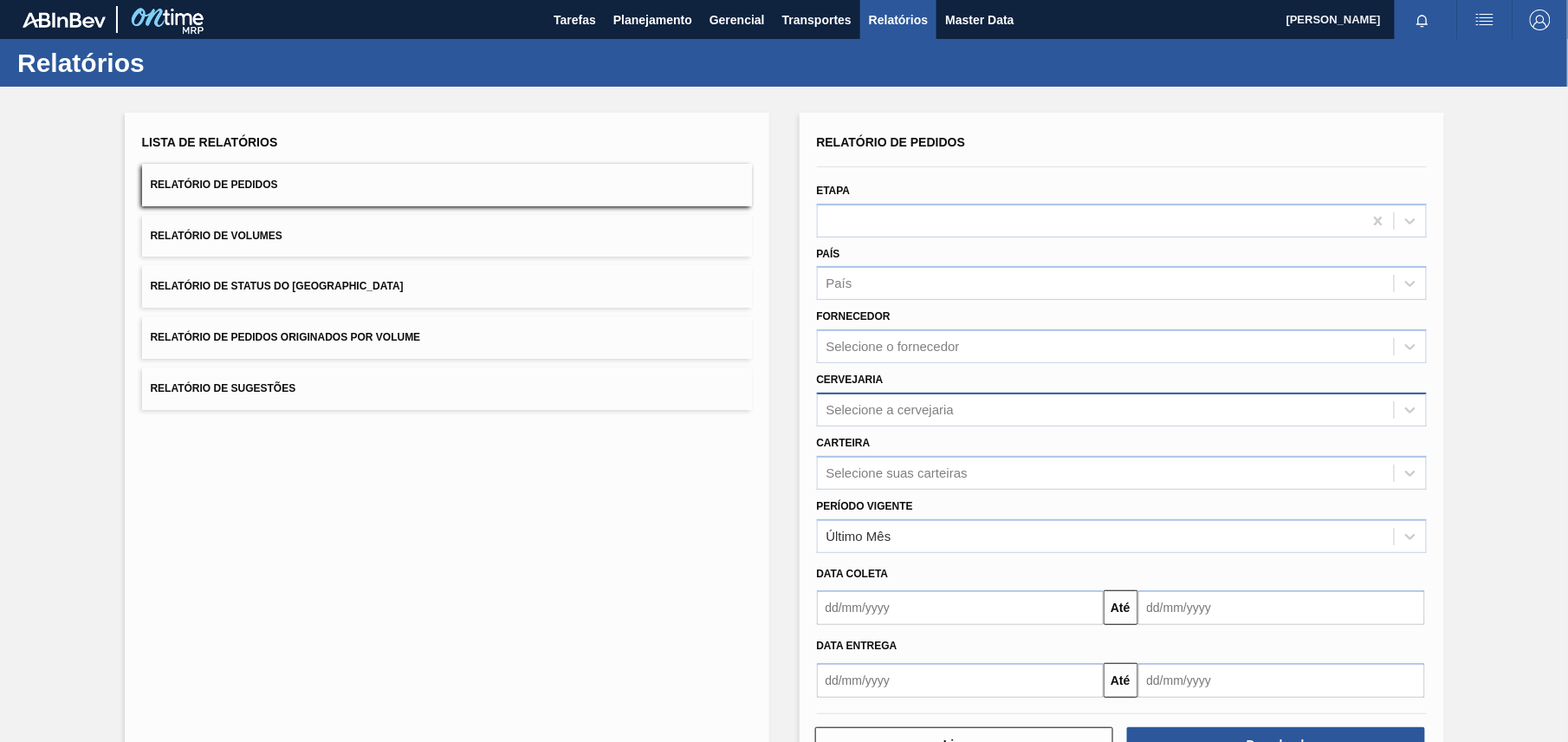
click at [953, 410] on div "Selecione a cervejaria" at bounding box center [891, 410] width 128 height 15
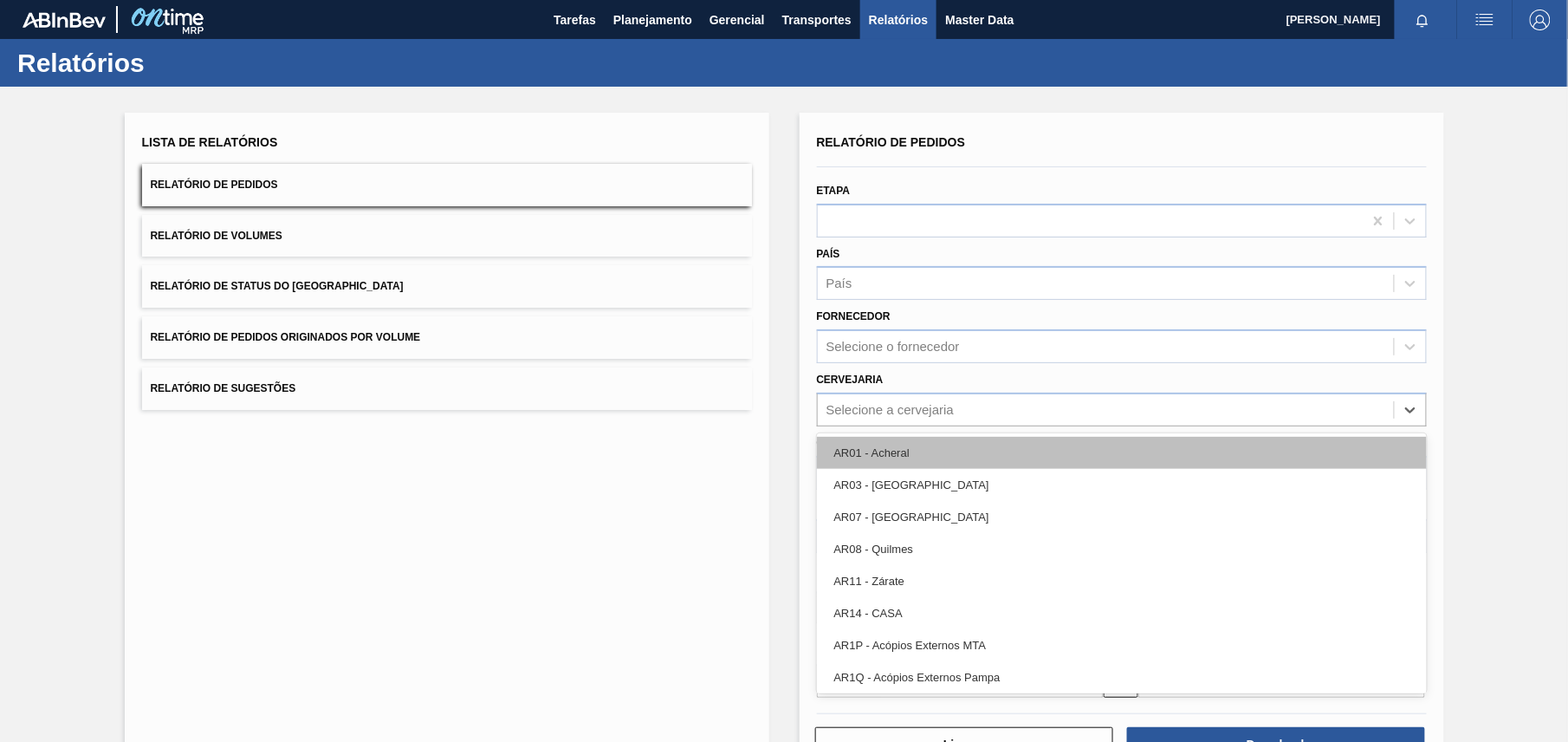
paste input "289877"
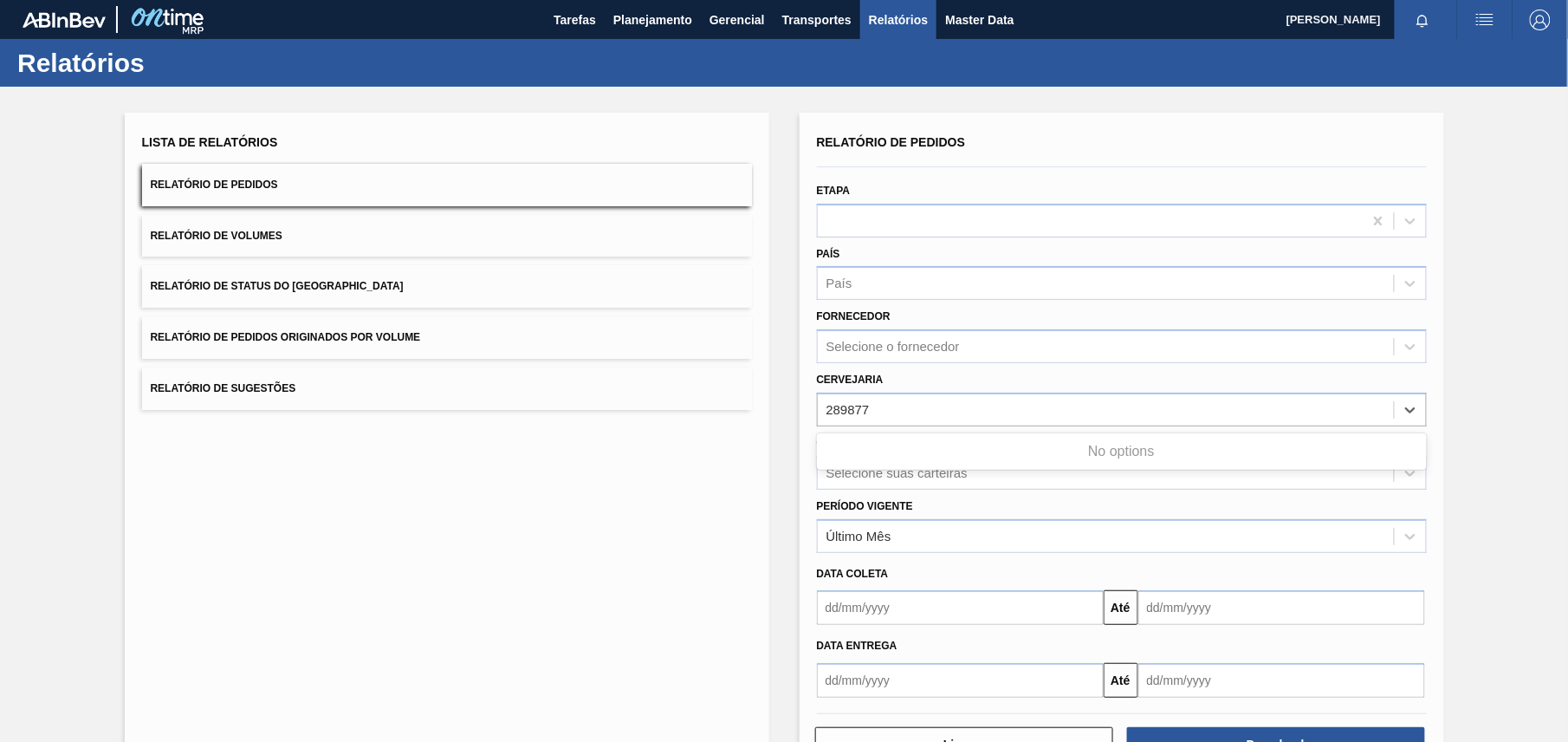
type input "289877"
click at [941, 351] on div "Selecione o fornecedor" at bounding box center [892, 347] width 133 height 15
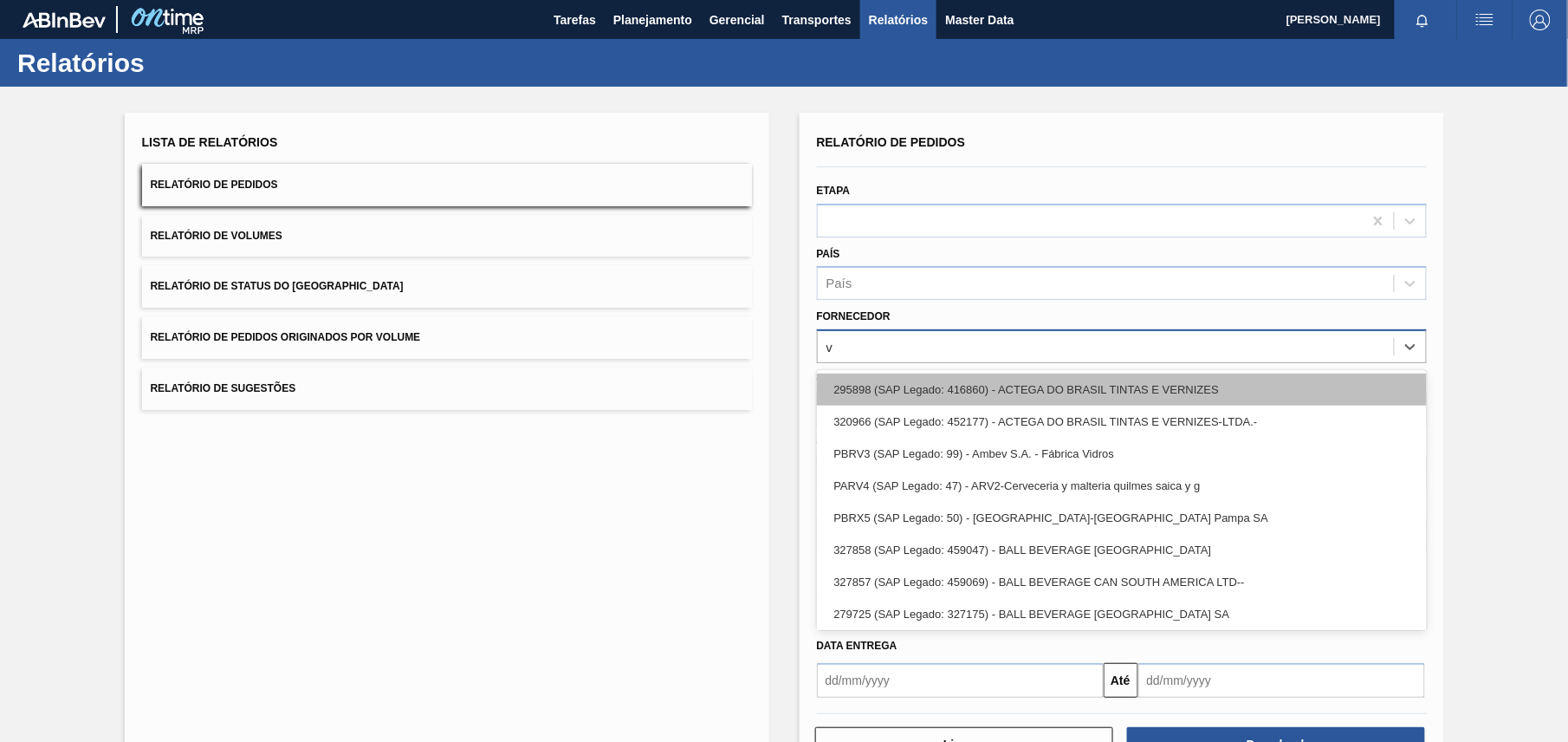
paste input "289877"
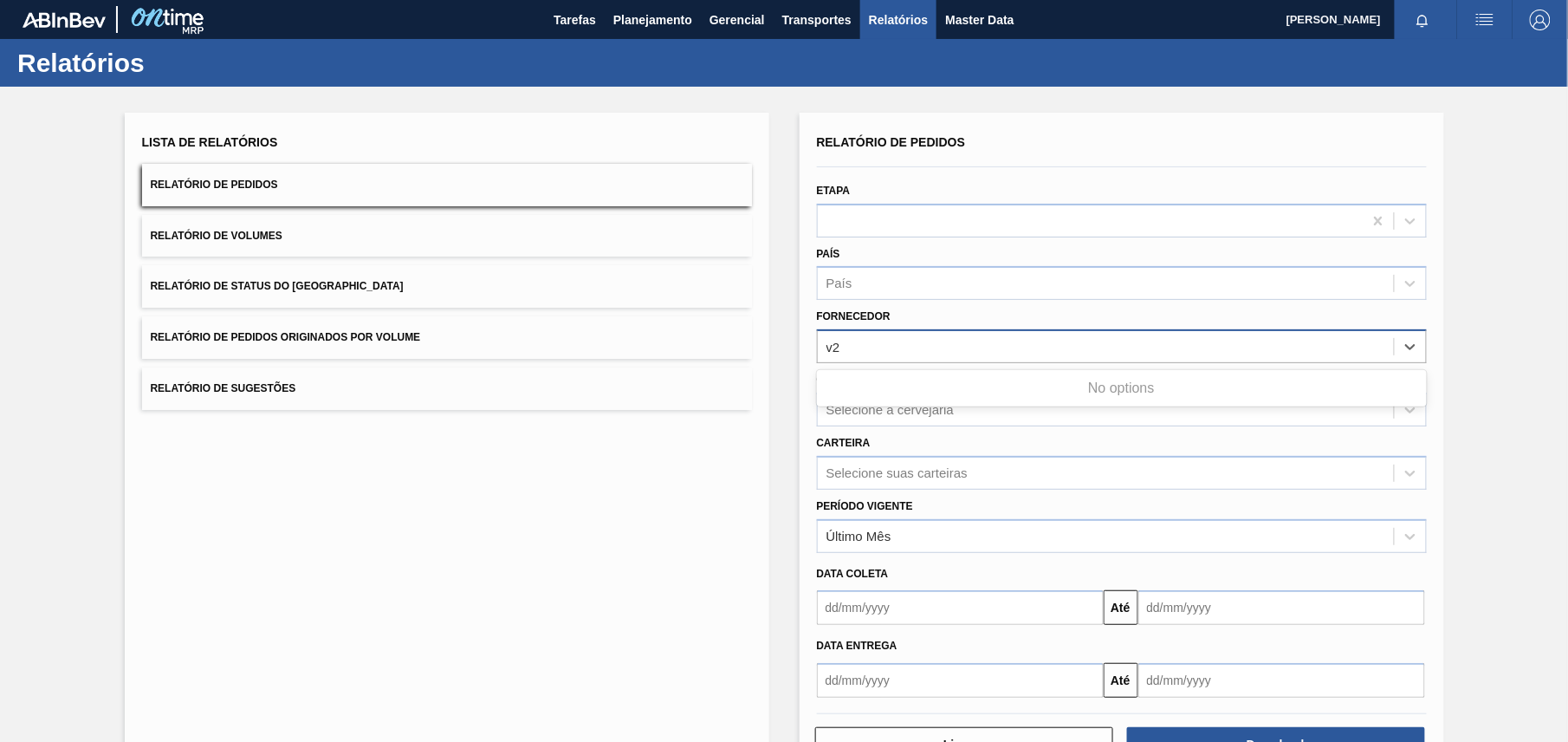
type input "v"
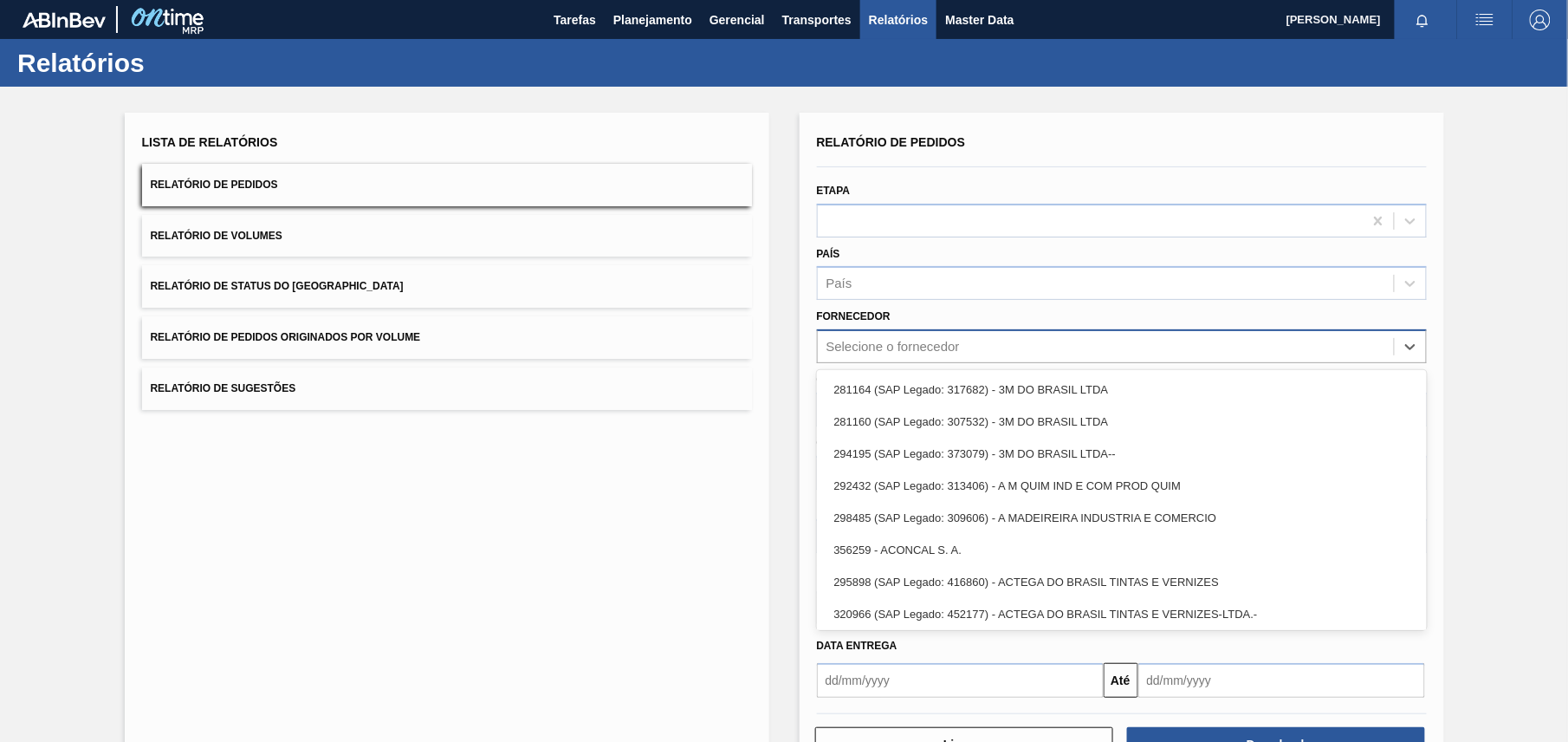
paste input "289877"
type input "289877"
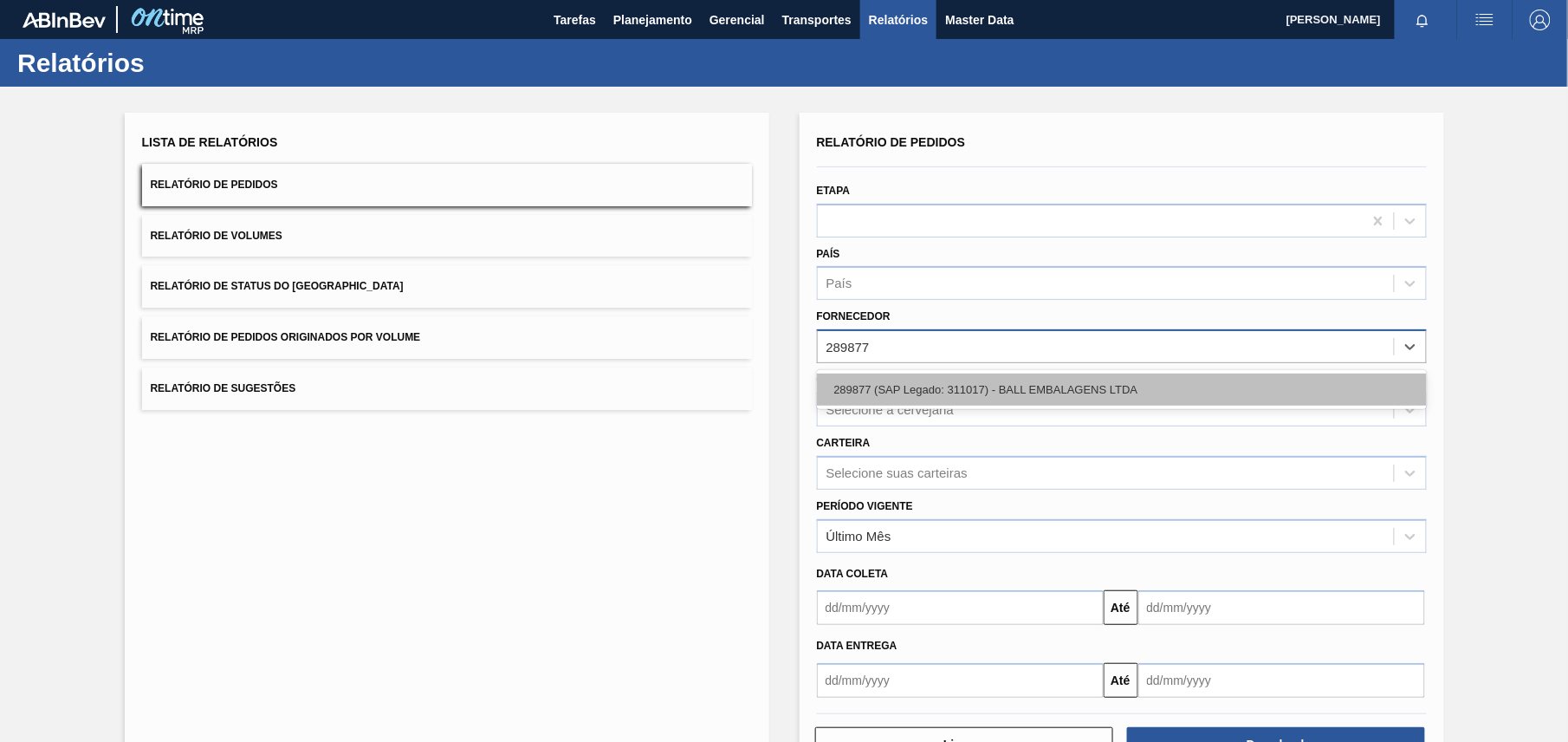
click at [919, 386] on div "289877 (SAP Legado: 311017) - BALL EMBALAGENS LTDA" at bounding box center [1122, 390] width 609 height 32
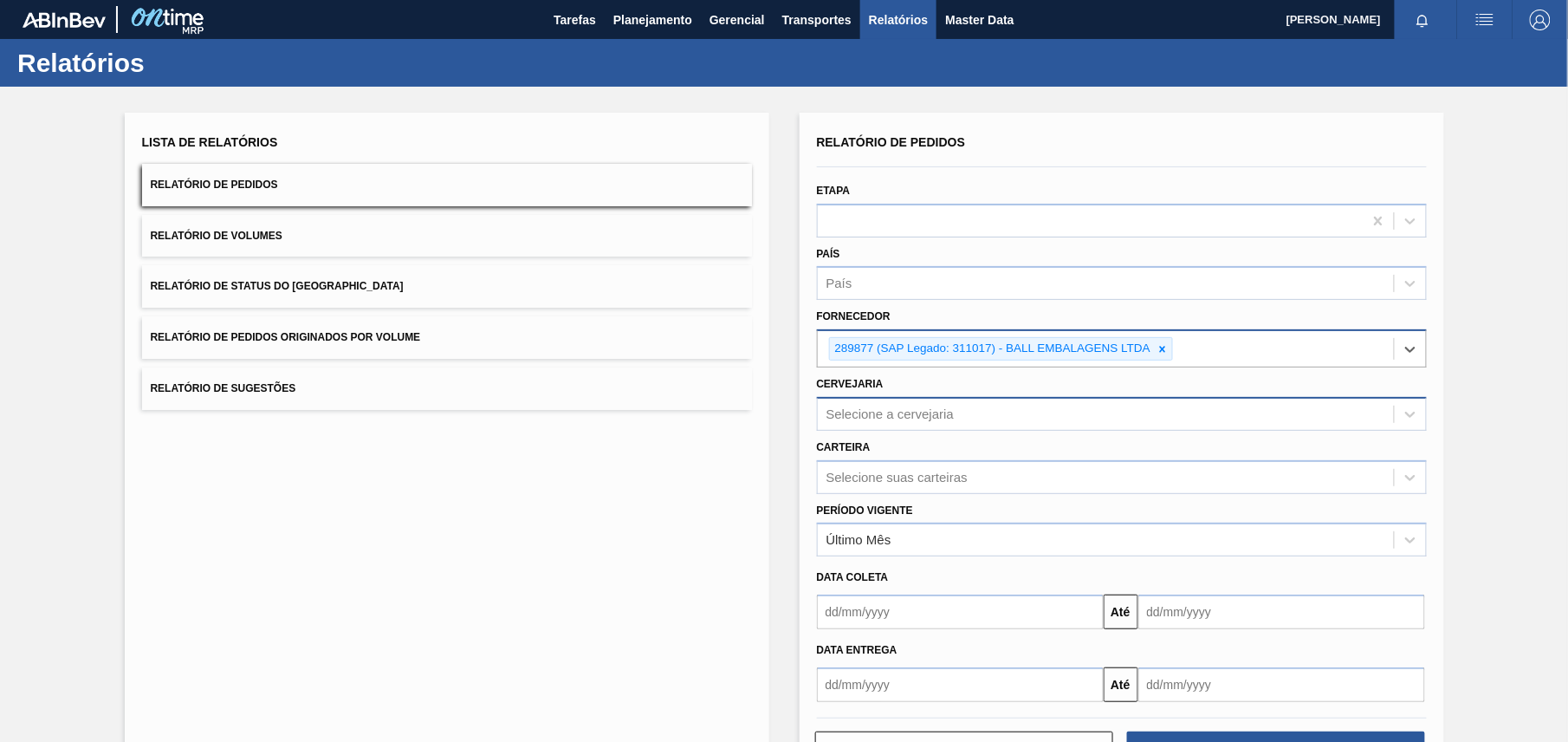
click at [919, 402] on div "Selecione a cervejaria" at bounding box center [1106, 413] width 576 height 25
paste input "BR21"
type input "BR21"
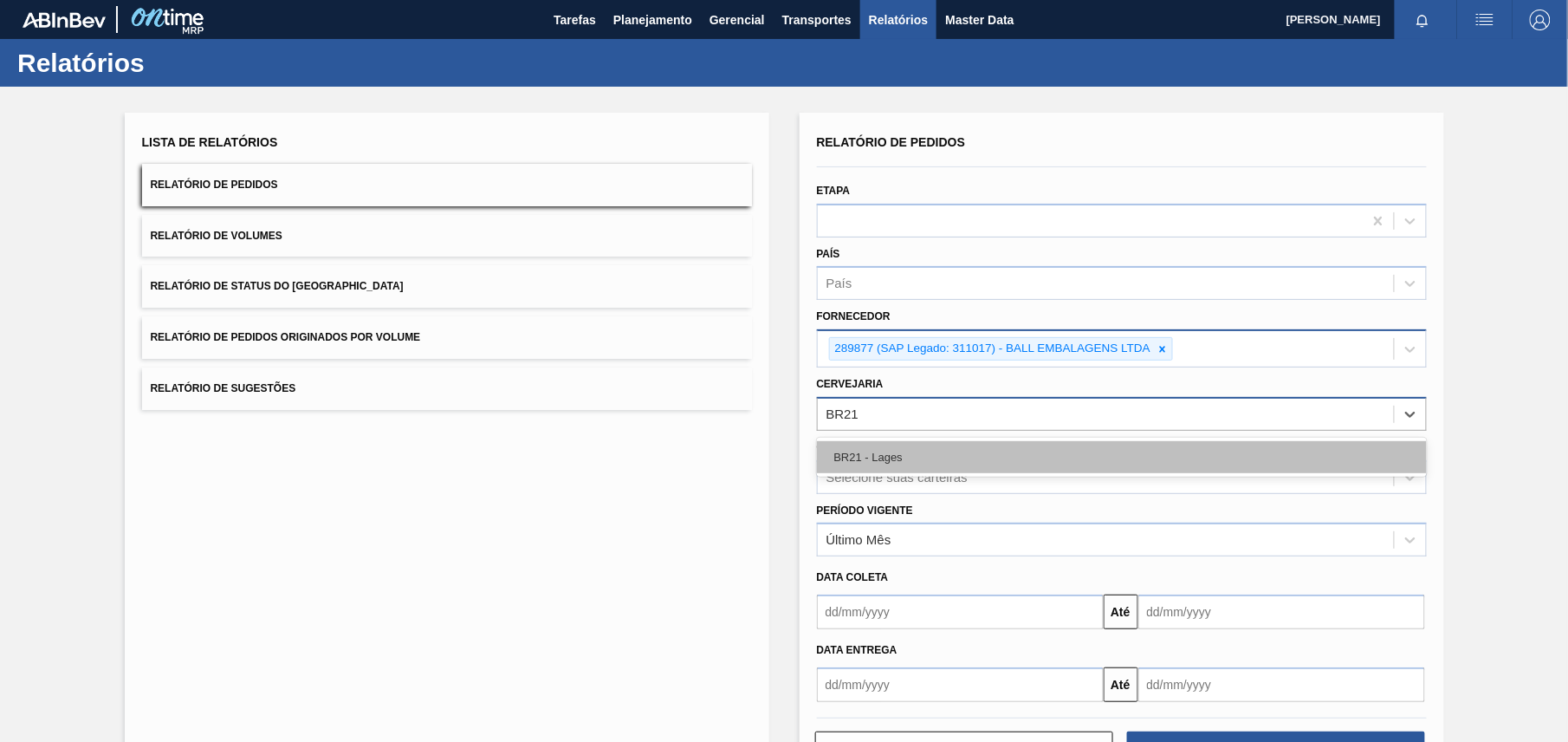
click at [874, 459] on div "BR21 - Lages" at bounding box center [1122, 457] width 609 height 32
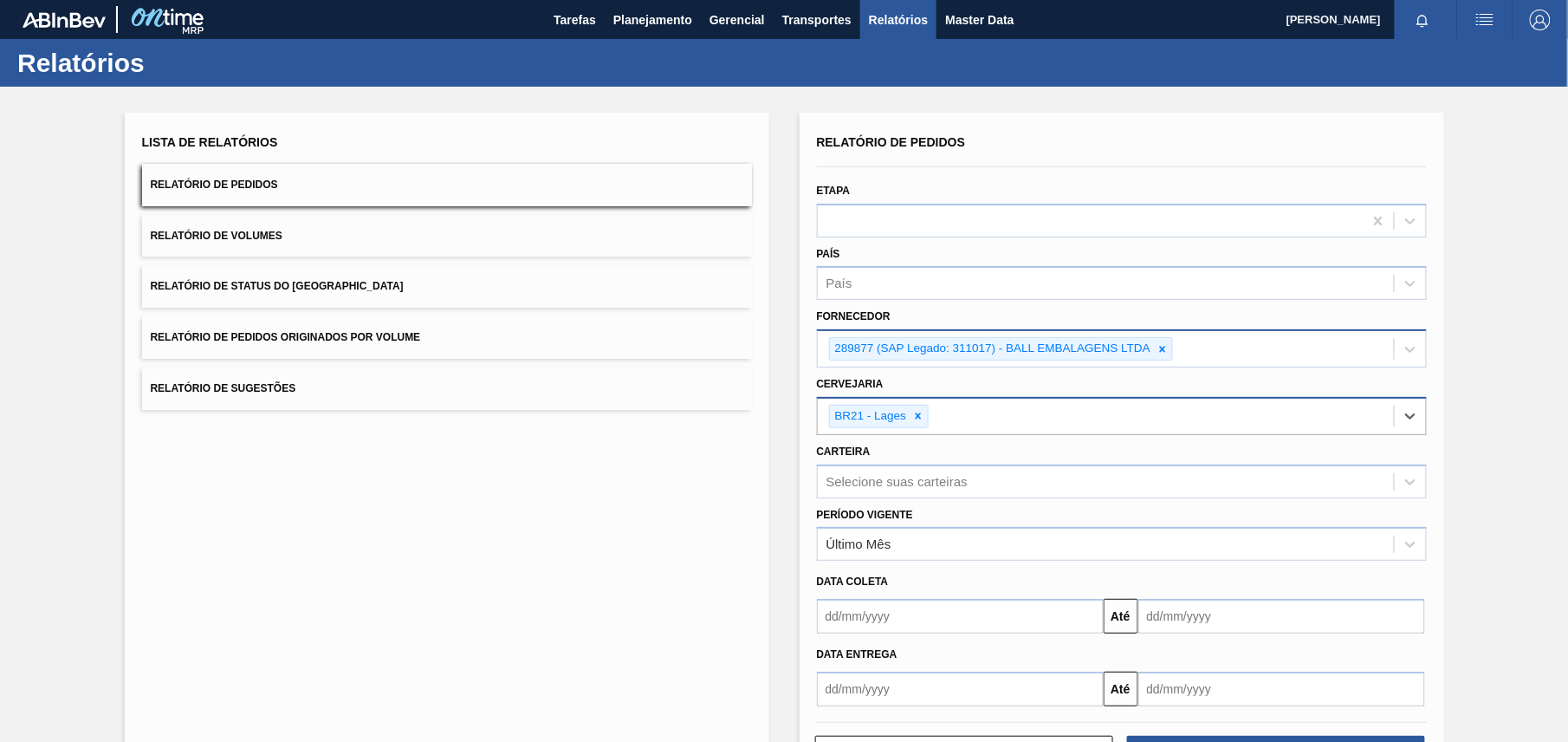
click at [1483, 404] on div "Lista de Relatórios Relatório de Pedidos Relatório de Volumes Relatório de Stat…" at bounding box center [784, 449] width 1568 height 725
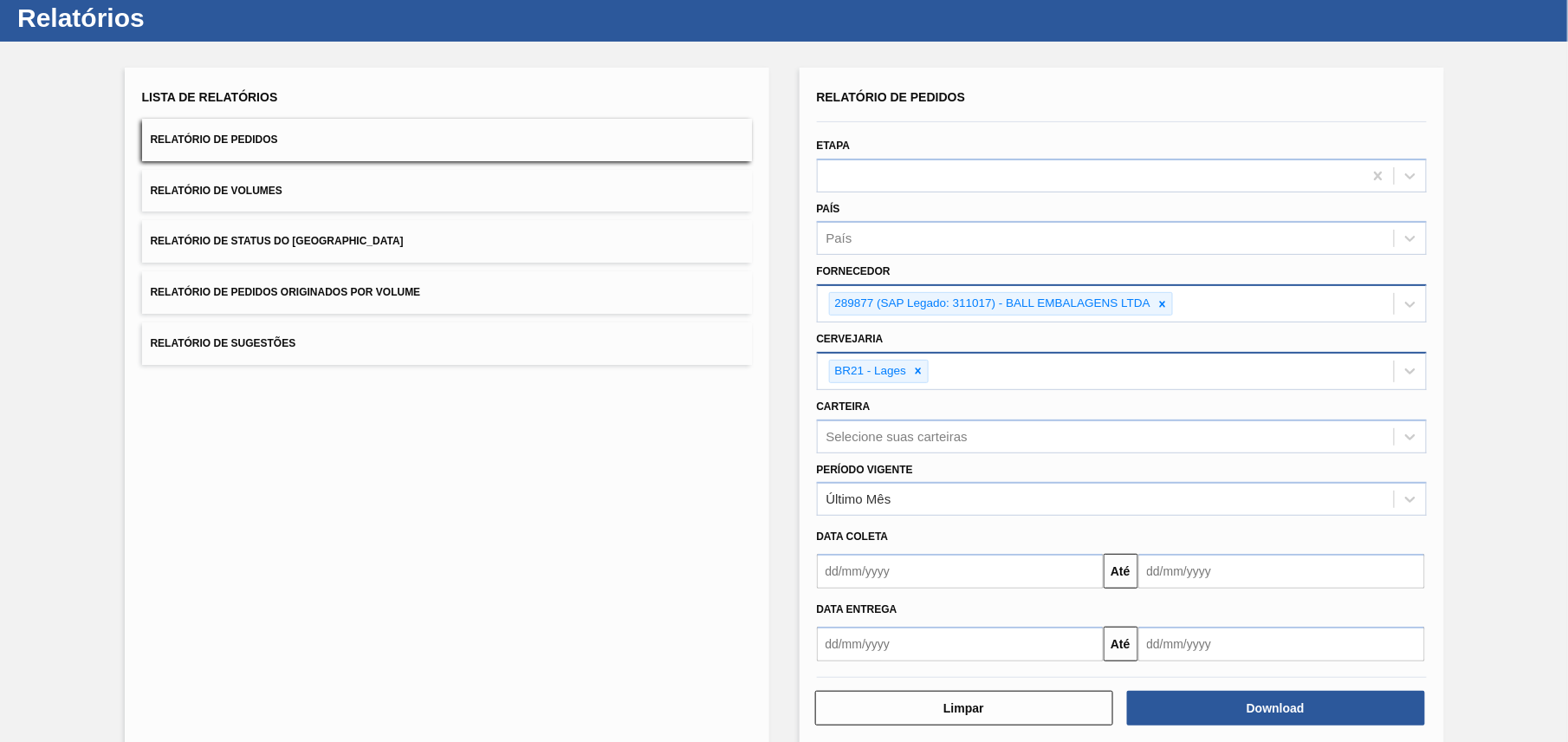
scroll to position [68, 0]
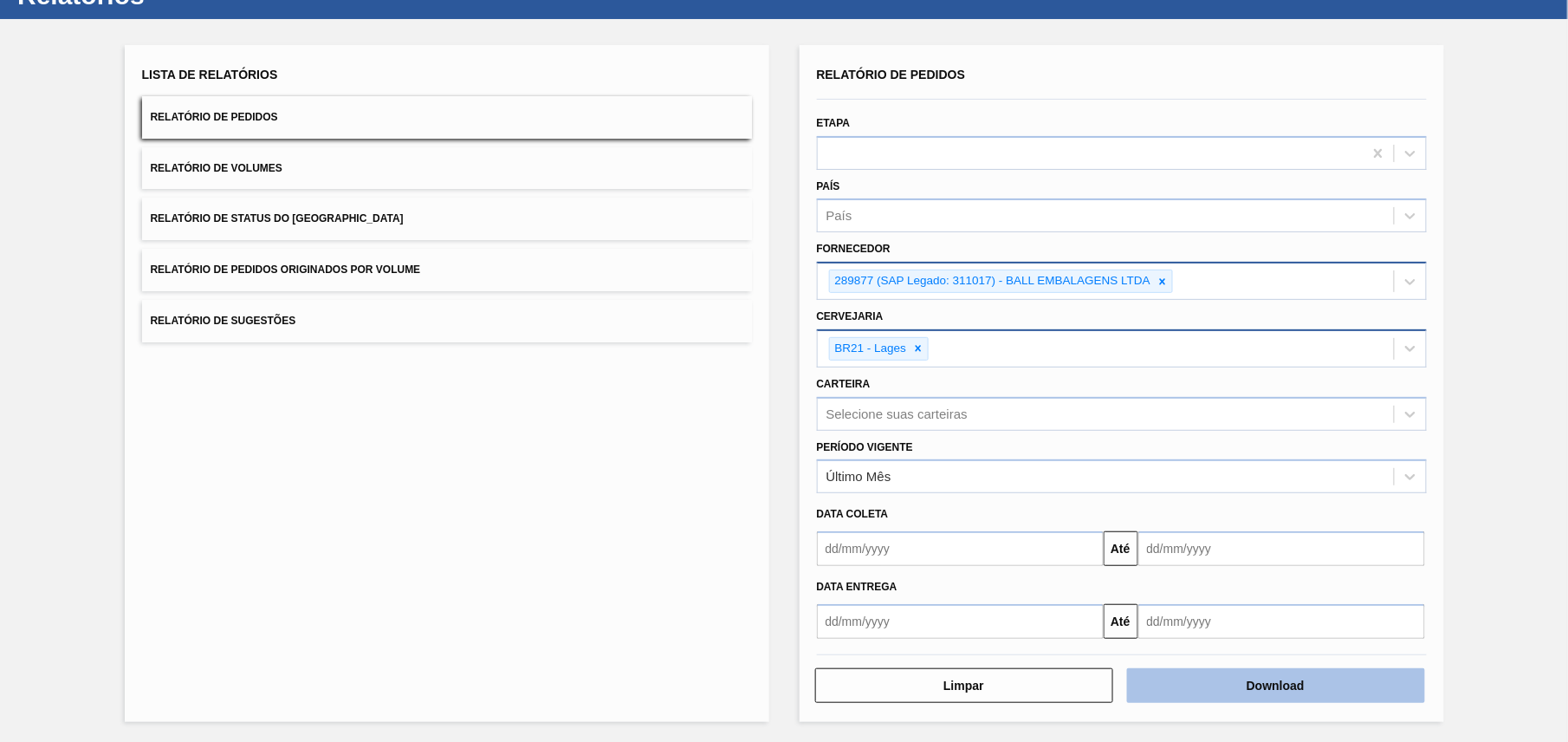
click at [1230, 682] on button "Download" at bounding box center [1276, 685] width 298 height 35
click at [1166, 276] on icon at bounding box center [1162, 281] width 12 height 12
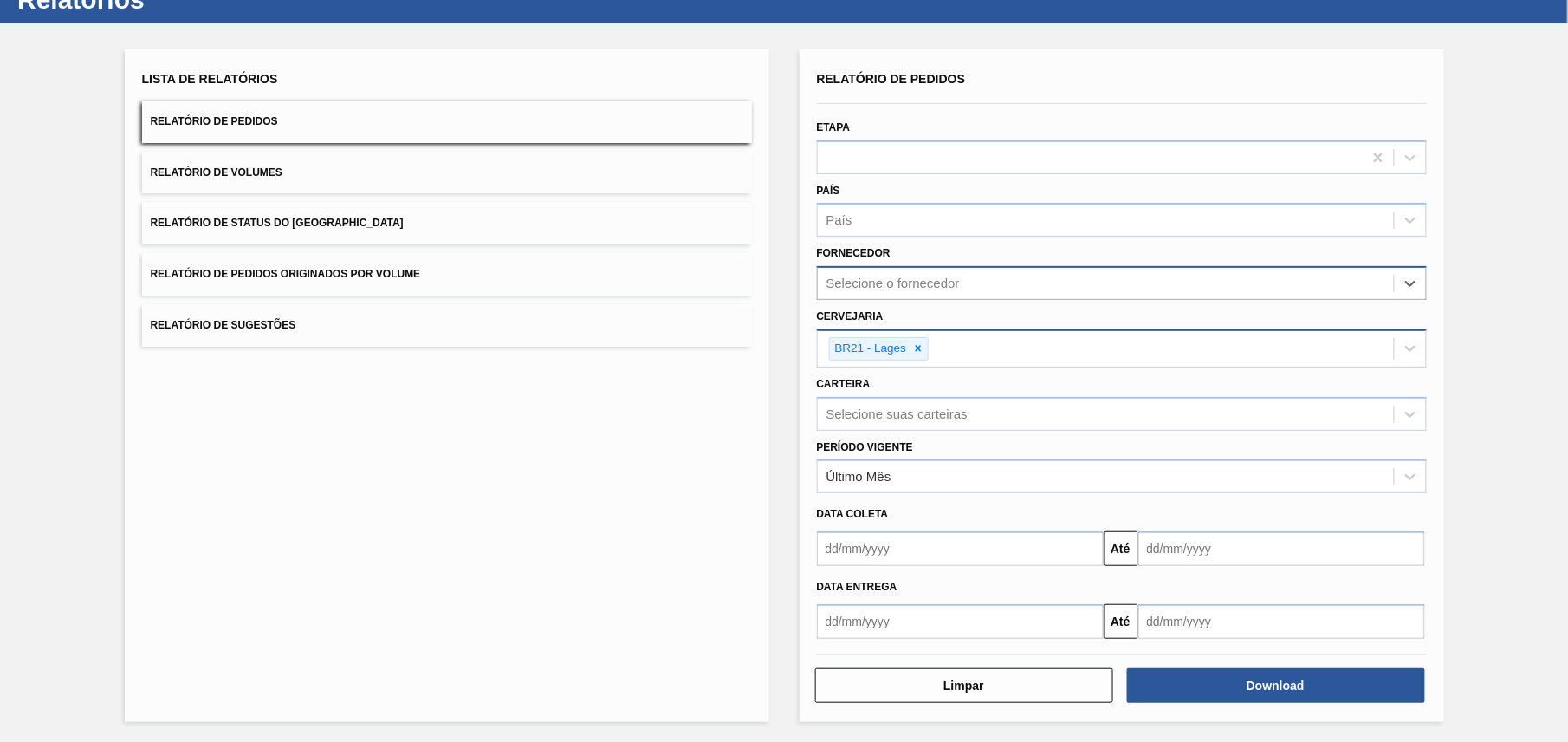
paste input "290167"
type input "290167"
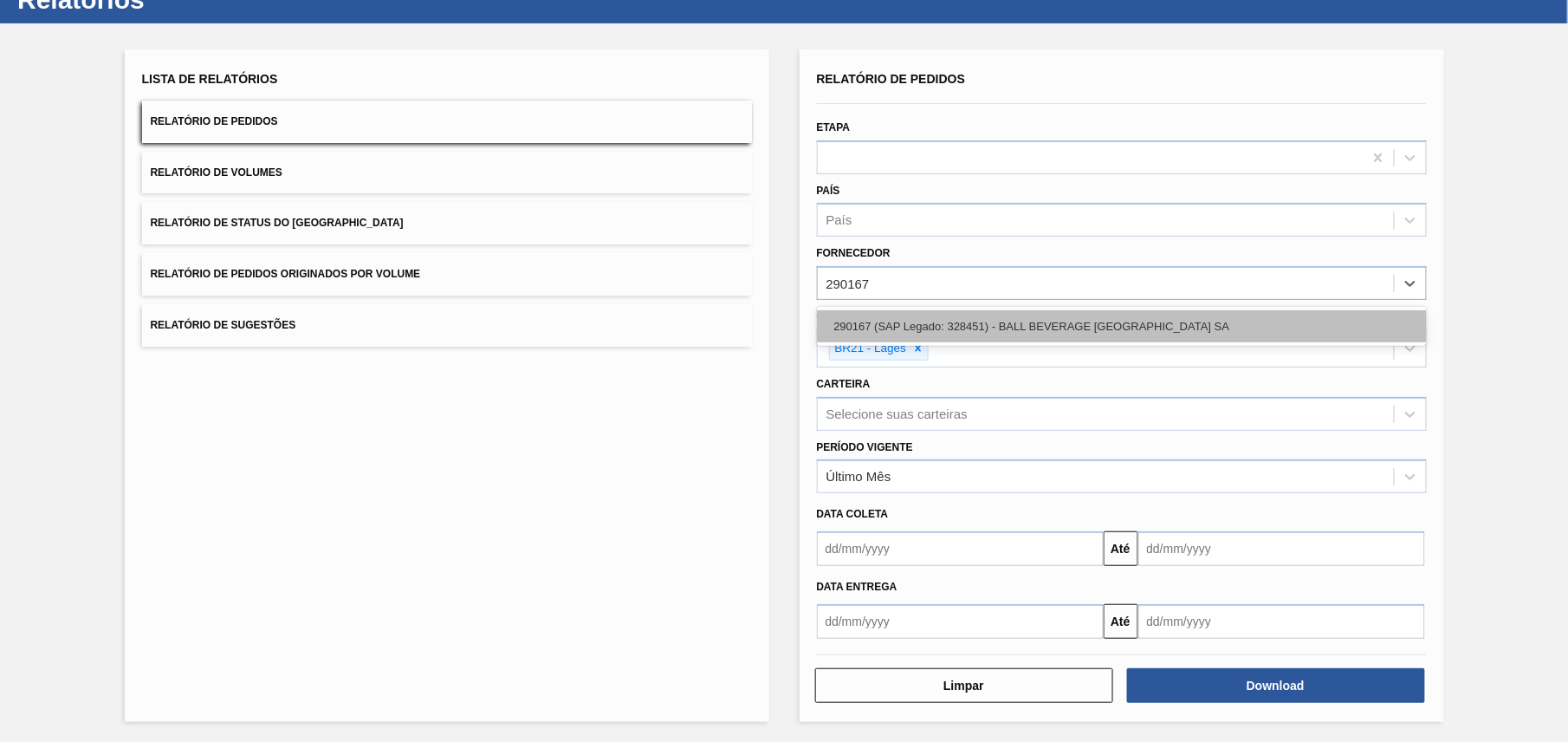
click at [994, 326] on div "290167 (SAP Legado: 328451) - BALL BEVERAGE [GEOGRAPHIC_DATA] SA" at bounding box center [1122, 327] width 609 height 32
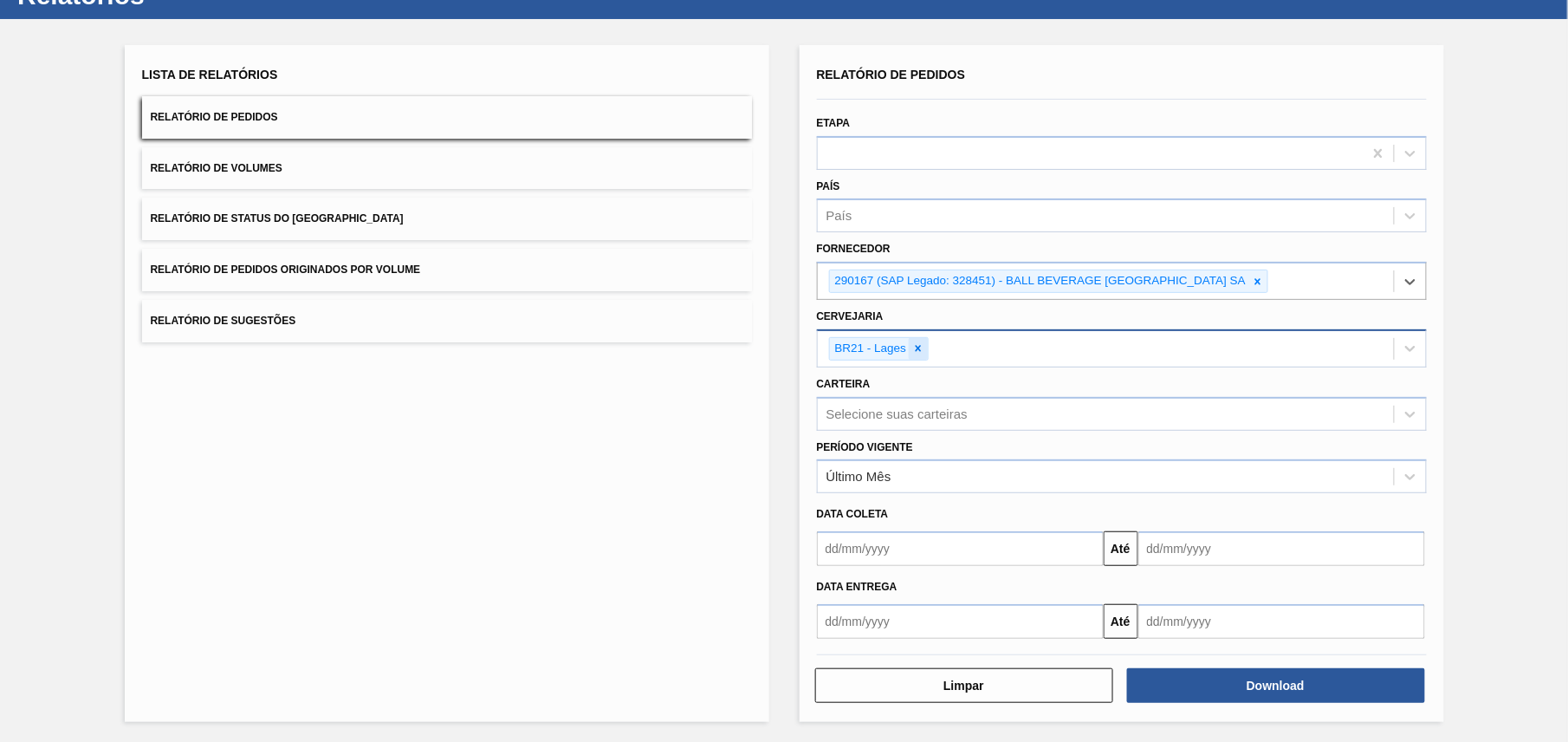
click at [915, 347] on icon at bounding box center [918, 348] width 12 height 12
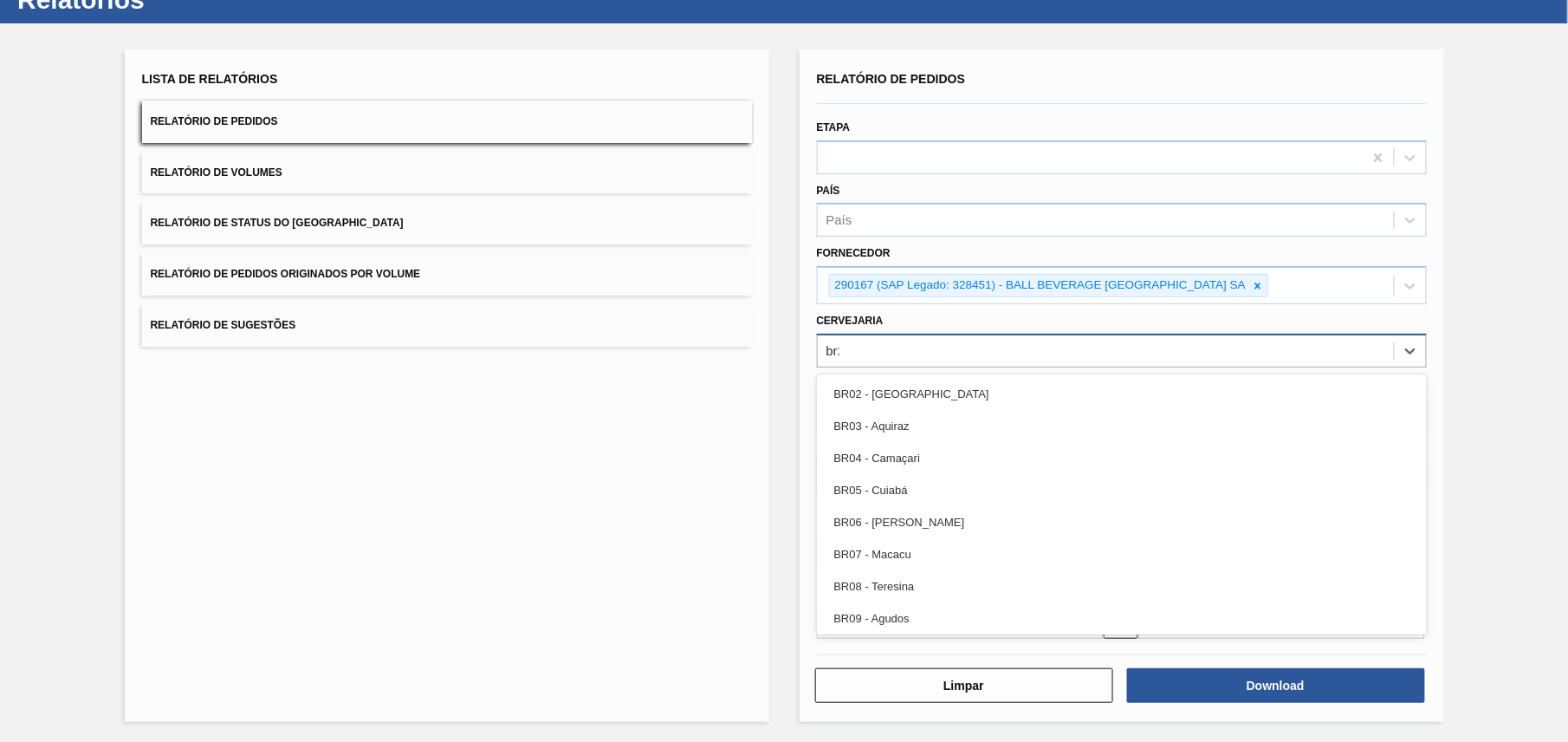
type input "br26"
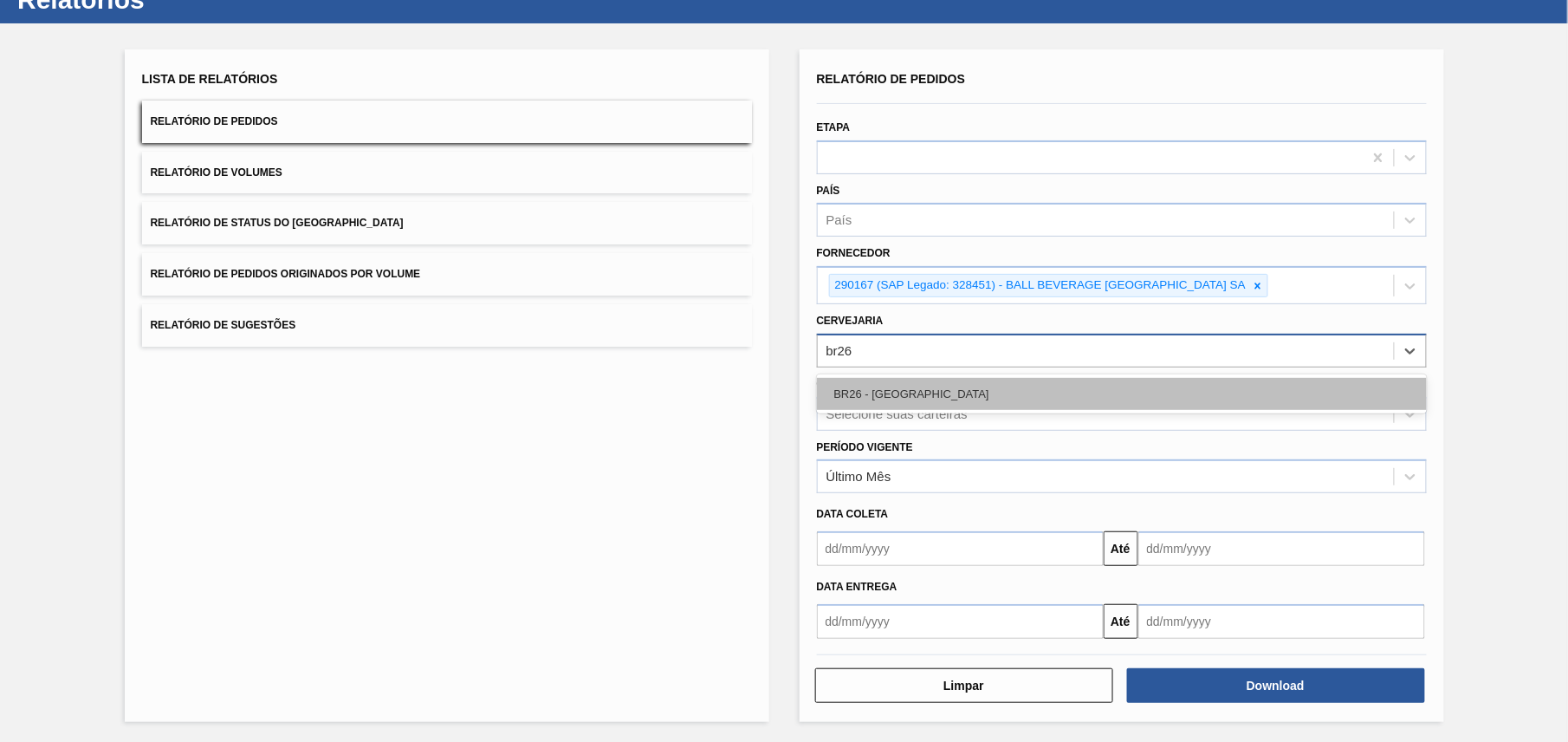
click at [970, 403] on div "BR26 - [GEOGRAPHIC_DATA]" at bounding box center [1122, 394] width 609 height 32
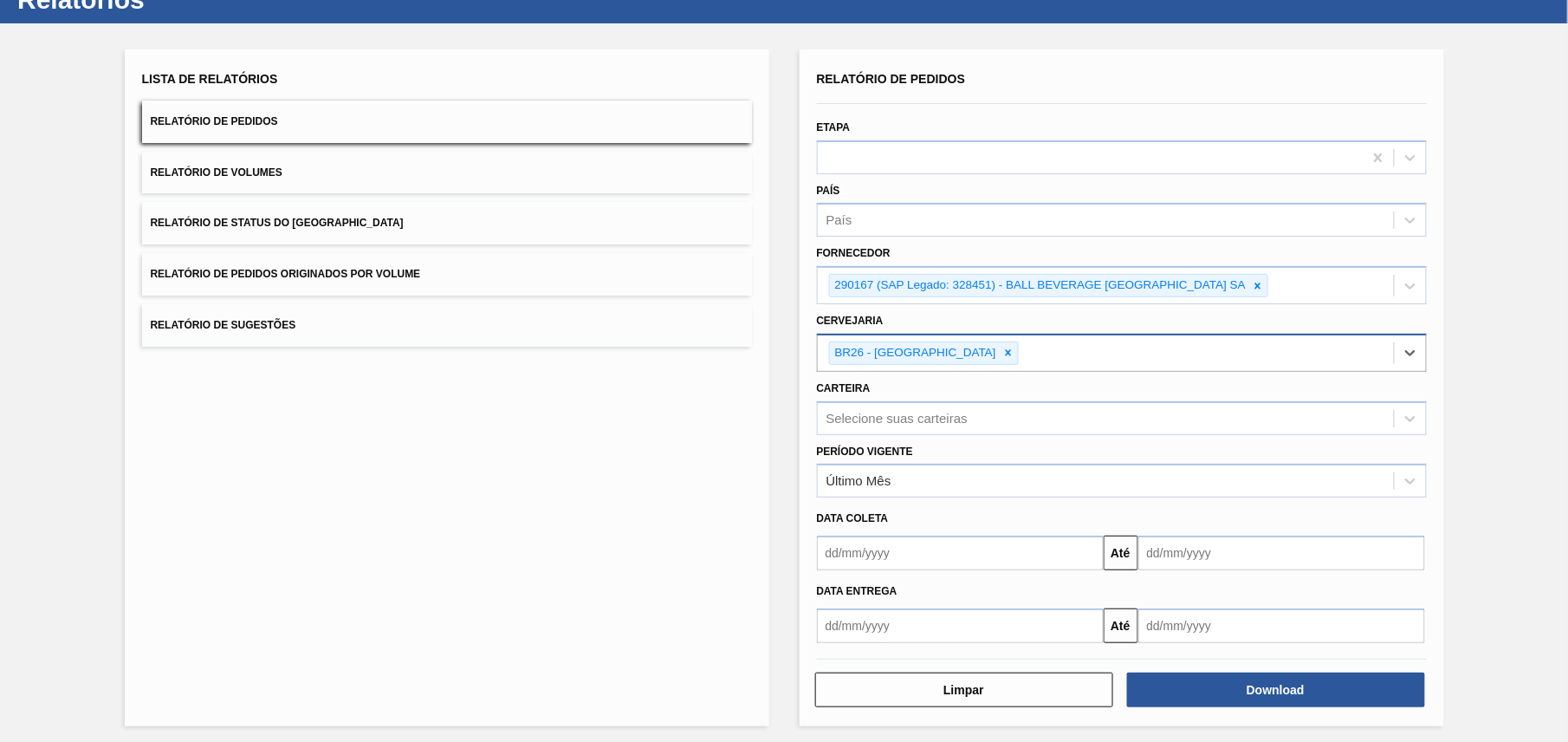
scroll to position [68, 0]
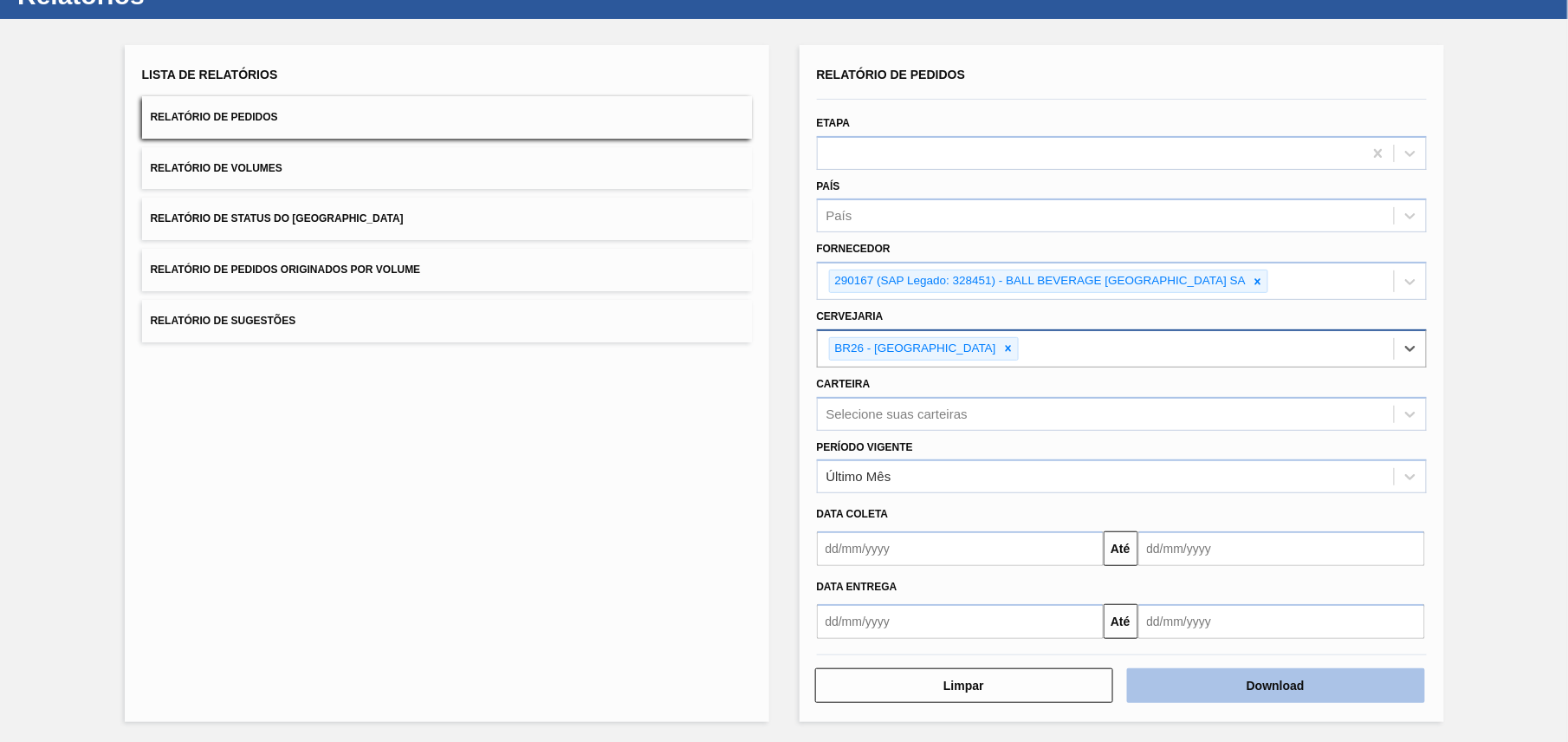
click at [1200, 697] on button "Download" at bounding box center [1276, 685] width 298 height 35
